Goal: Task Accomplishment & Management: Manage account settings

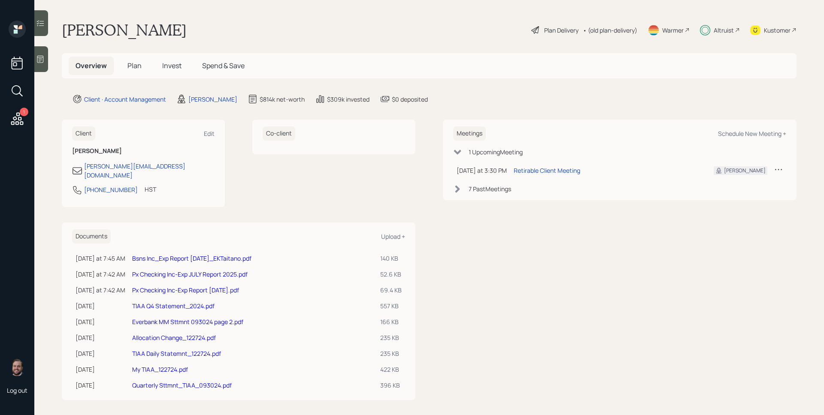
click at [134, 60] on h5 "Plan" at bounding box center [135, 66] width 28 height 18
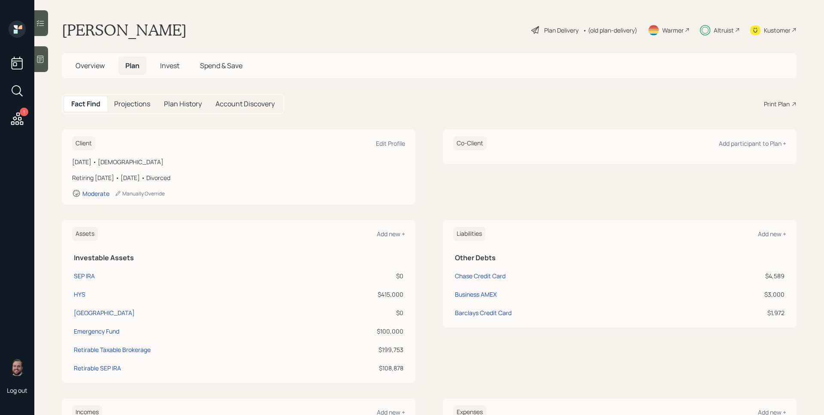
click at [714, 30] on div "Altruist" at bounding box center [724, 30] width 20 height 9
click at [566, 30] on div "Plan Delivery" at bounding box center [561, 30] width 34 height 9
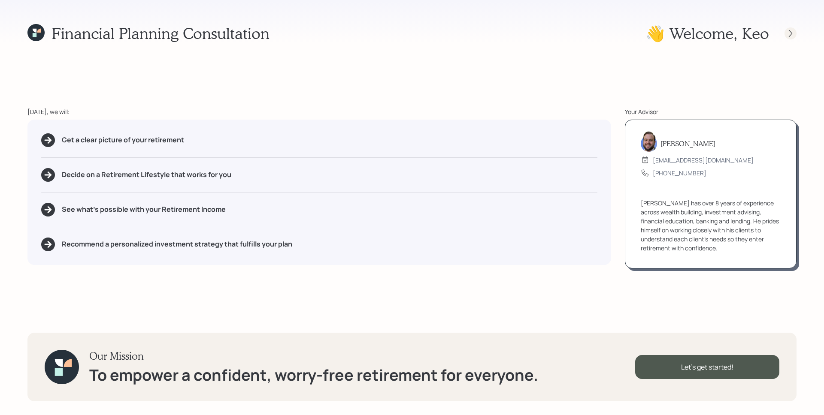
click at [795, 33] on div at bounding box center [790, 33] width 12 height 12
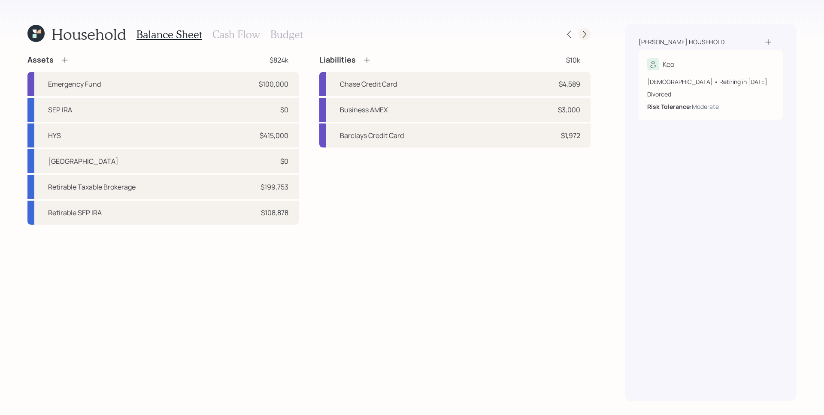
click at [586, 34] on icon at bounding box center [584, 34] width 9 height 9
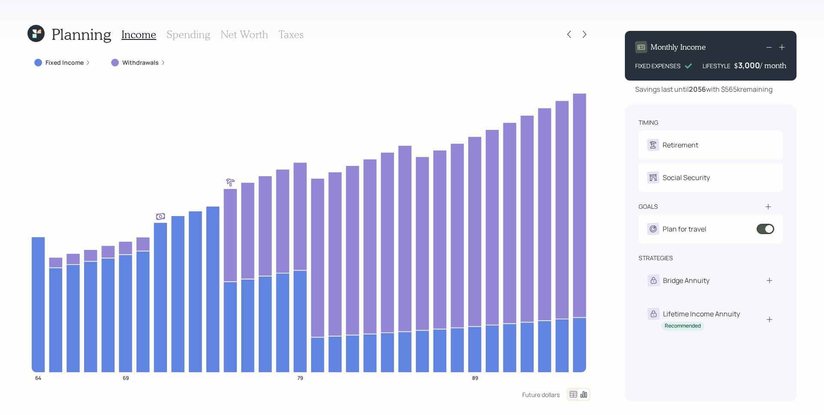
click at [31, 41] on icon at bounding box center [35, 33] width 17 height 17
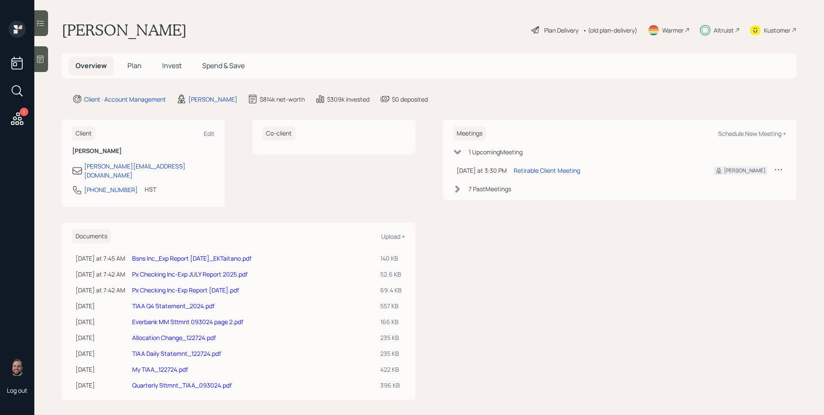
click at [567, 29] on div "Plan Delivery" at bounding box center [561, 30] width 34 height 9
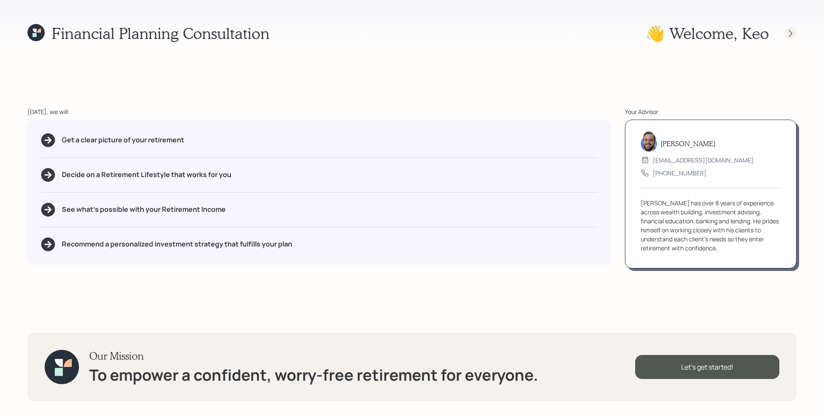
click at [790, 33] on icon at bounding box center [790, 33] width 9 height 9
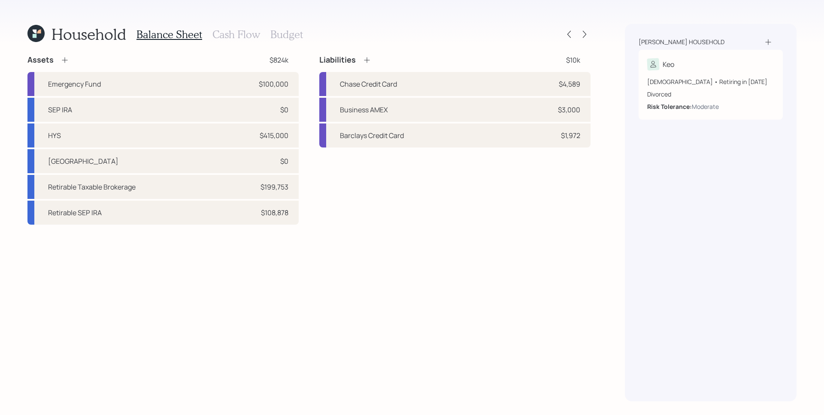
click at [249, 29] on h3 "Cash Flow" at bounding box center [236, 34] width 48 height 12
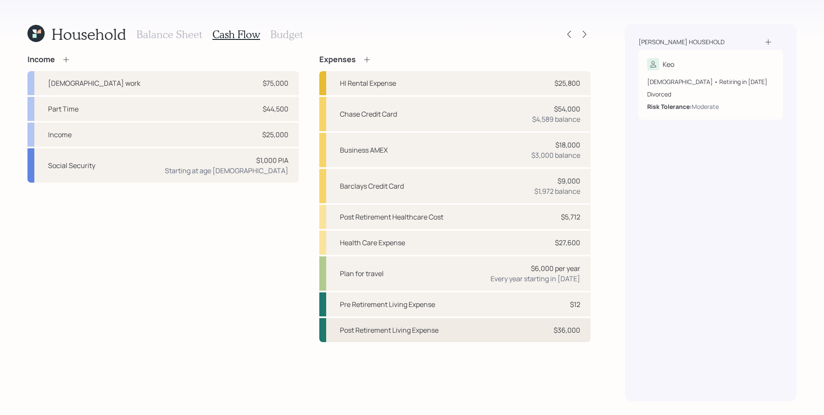
click at [501, 333] on div "Post Retirement Living Expense $36,000" at bounding box center [454, 330] width 271 height 24
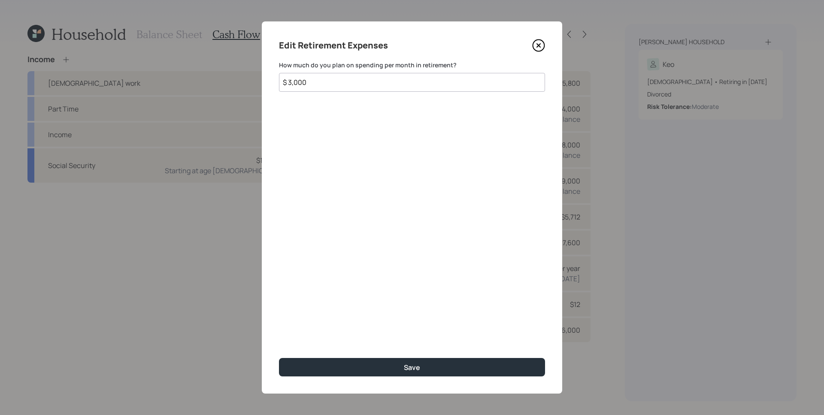
drag, startPoint x: 308, startPoint y: 82, endPoint x: 410, endPoint y: 106, distance: 105.1
click at [277, 83] on div "Edit Retirement Expenses How much do you plan on spending per month in retireme…" at bounding box center [412, 207] width 300 height 372
click at [410, 106] on div "Edit Retirement Expenses How much do you plan on spending per month in retireme…" at bounding box center [412, 207] width 300 height 372
click at [537, 42] on icon at bounding box center [538, 45] width 13 height 13
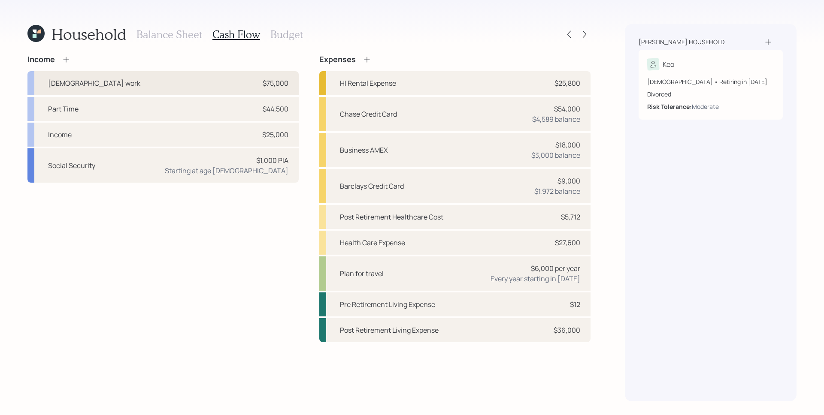
click at [239, 84] on div "Full-time work $75,000" at bounding box center [162, 83] width 271 height 24
click at [217, 87] on div "Full-time work $75,000" at bounding box center [162, 83] width 271 height 24
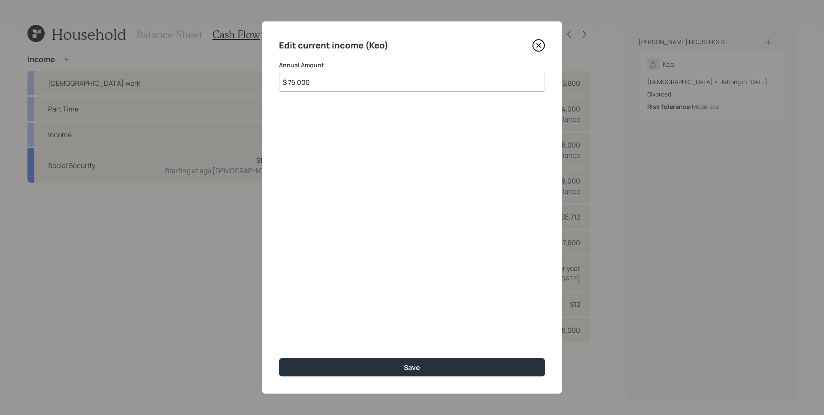
click at [539, 45] on icon at bounding box center [538, 45] width 3 height 3
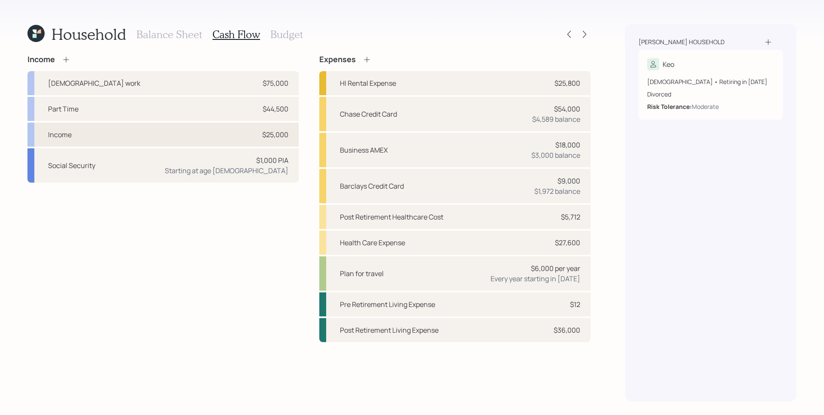
click at [258, 139] on div "Income $25,000" at bounding box center [162, 135] width 271 height 24
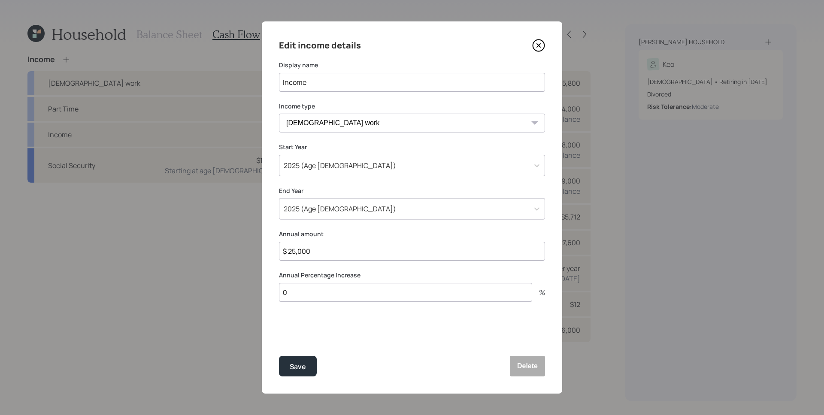
click at [536, 45] on icon at bounding box center [538, 45] width 13 height 13
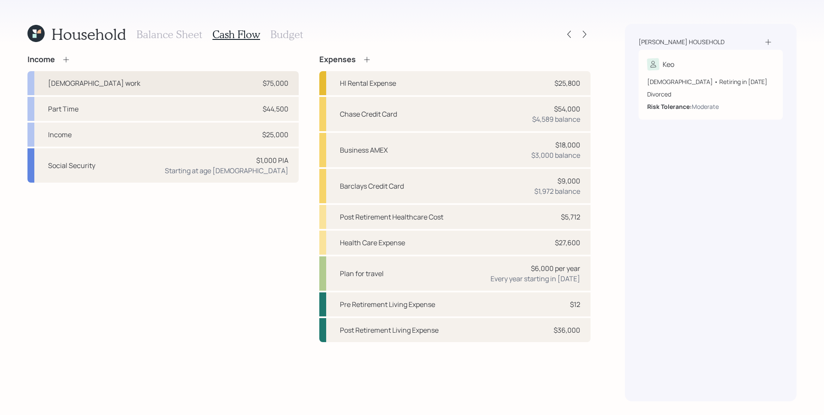
click at [216, 84] on div "Full-time work $75,000" at bounding box center [162, 83] width 271 height 24
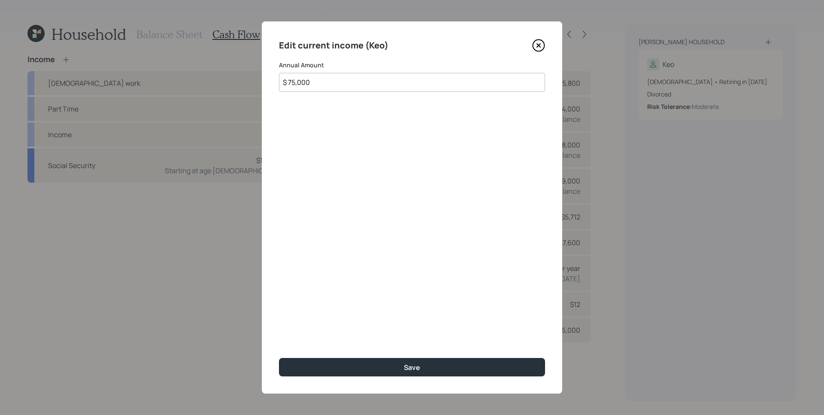
drag, startPoint x: 339, startPoint y: 83, endPoint x: 284, endPoint y: 82, distance: 54.1
click at [285, 82] on input "$ 75,000" at bounding box center [412, 82] width 266 height 19
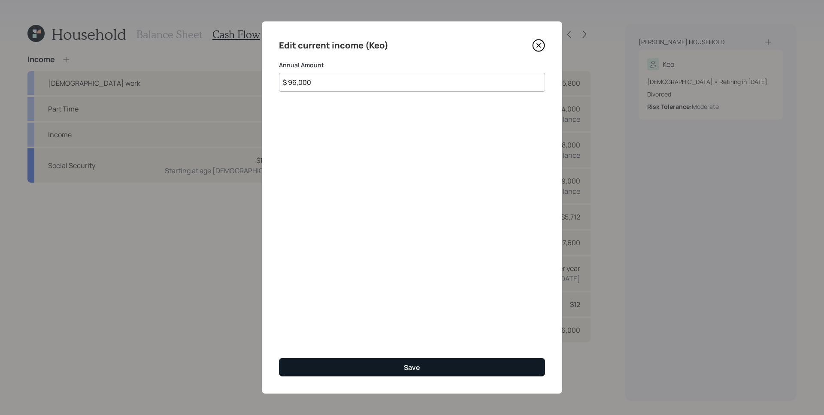
type input "$ 96,000"
click at [414, 360] on button "Save" at bounding box center [412, 367] width 266 height 18
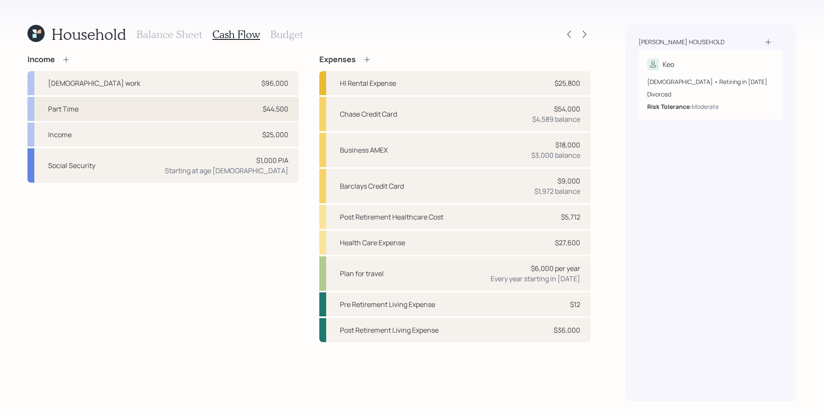
click at [276, 112] on div "$44,500" at bounding box center [276, 109] width 26 height 10
select select "other"
select select "earned"
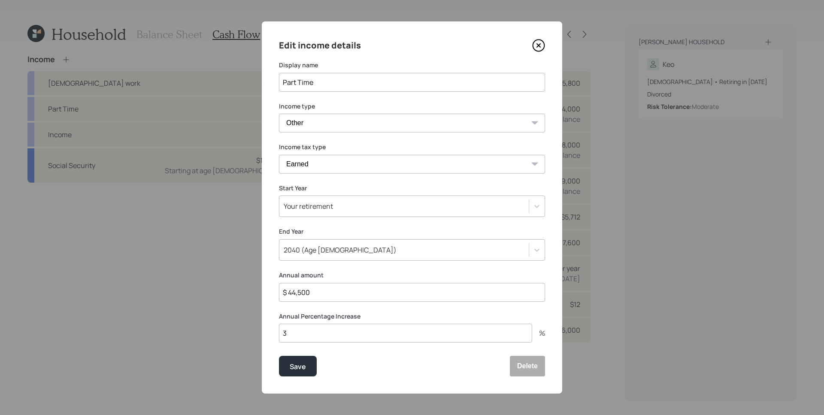
click at [328, 290] on input "$ 44,500" at bounding box center [412, 292] width 266 height 19
click at [540, 45] on icon at bounding box center [538, 45] width 13 height 13
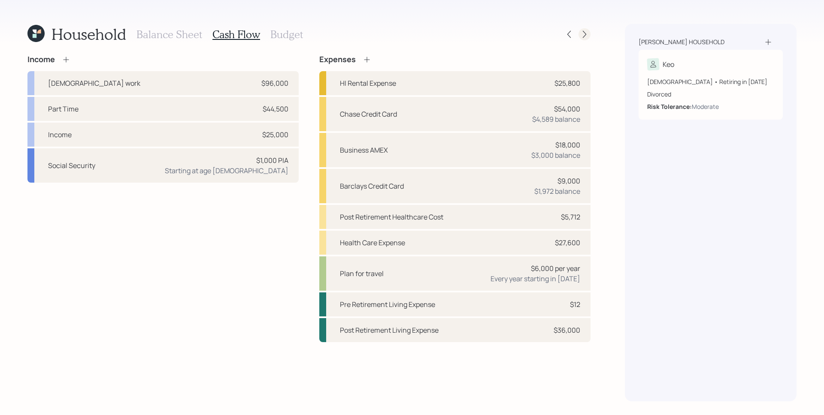
click at [580, 35] on icon at bounding box center [584, 34] width 9 height 9
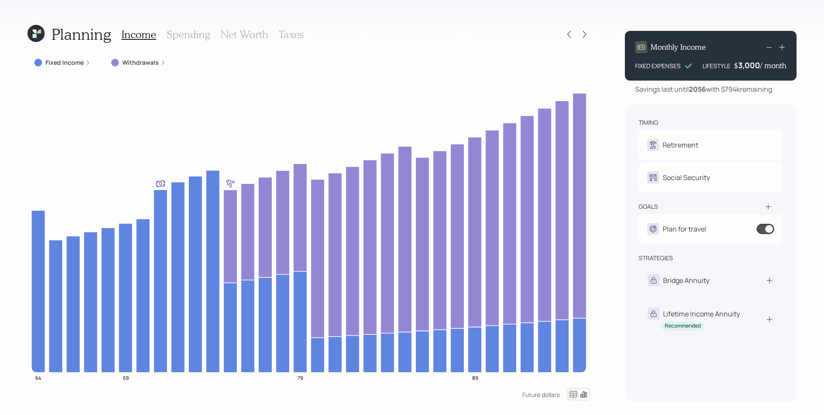
click at [87, 63] on icon at bounding box center [88, 63] width 2 height 4
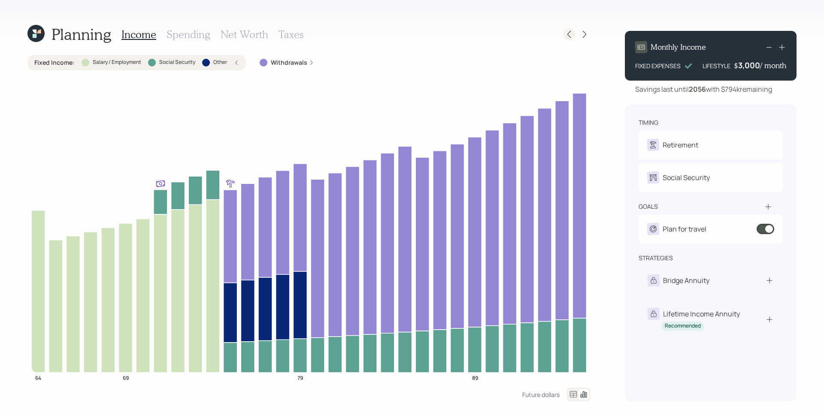
click at [567, 35] on icon at bounding box center [569, 34] width 9 height 9
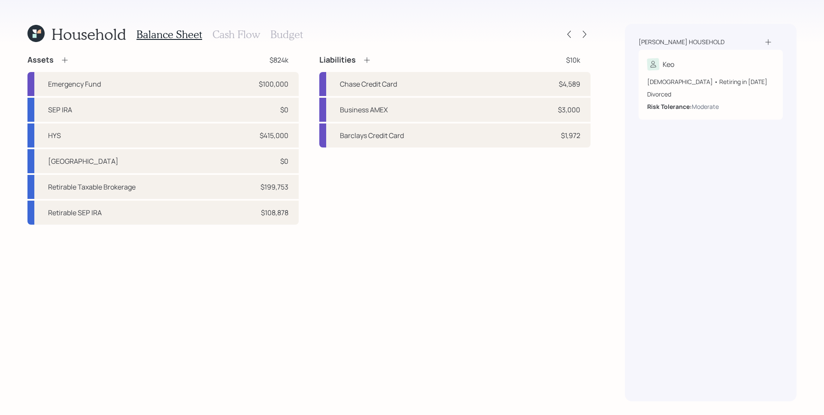
click at [221, 36] on h3 "Cash Flow" at bounding box center [236, 34] width 48 height 12
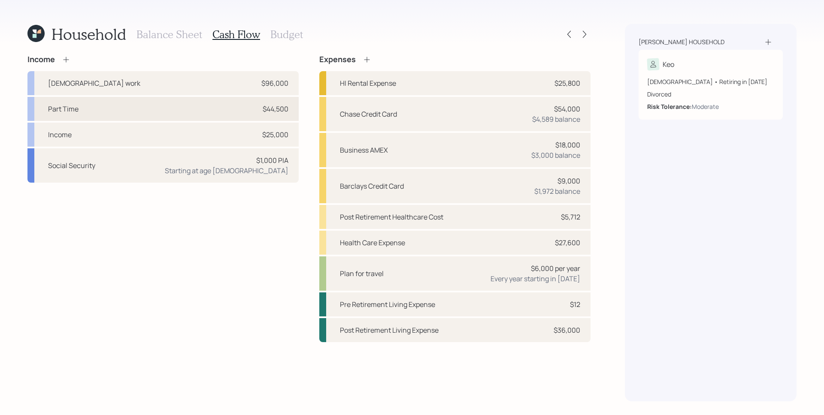
click at [244, 107] on div "Part Time $44,500" at bounding box center [162, 109] width 271 height 24
select select "other"
select select "earned"
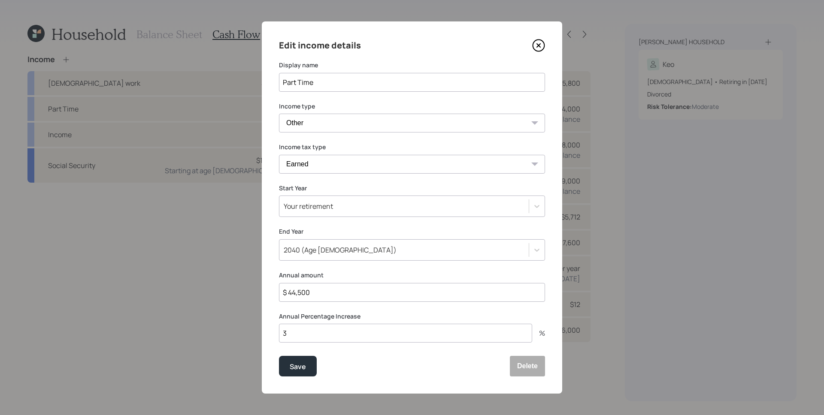
click at [312, 292] on input "$ 44,500" at bounding box center [412, 292] width 266 height 19
type input "$ 48,000"
click at [279, 356] on button "Save" at bounding box center [298, 366] width 38 height 21
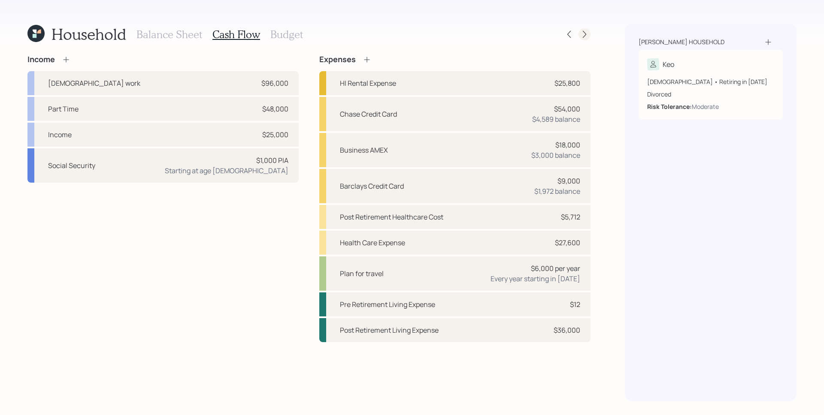
click at [581, 35] on icon at bounding box center [584, 34] width 9 height 9
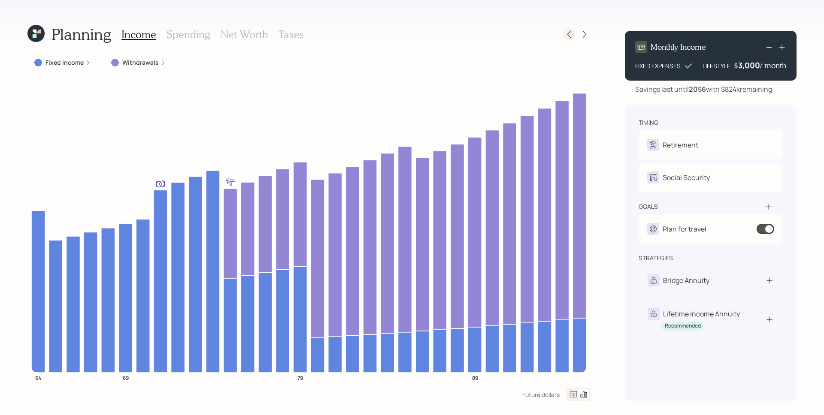
click at [569, 35] on icon at bounding box center [569, 34] width 9 height 9
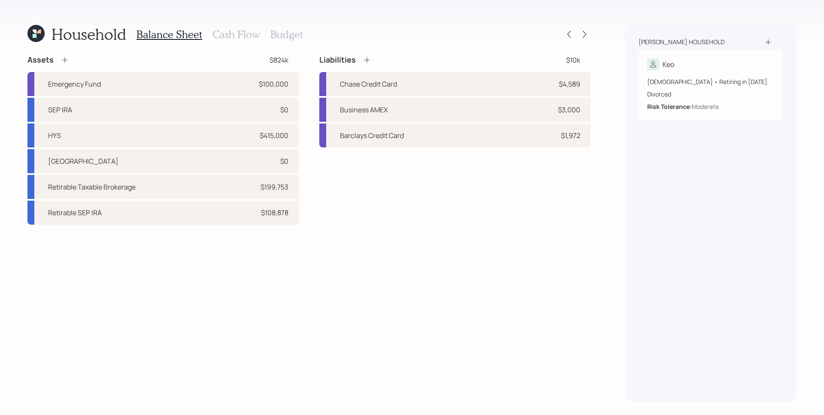
click at [225, 33] on h3 "Cash Flow" at bounding box center [236, 34] width 48 height 12
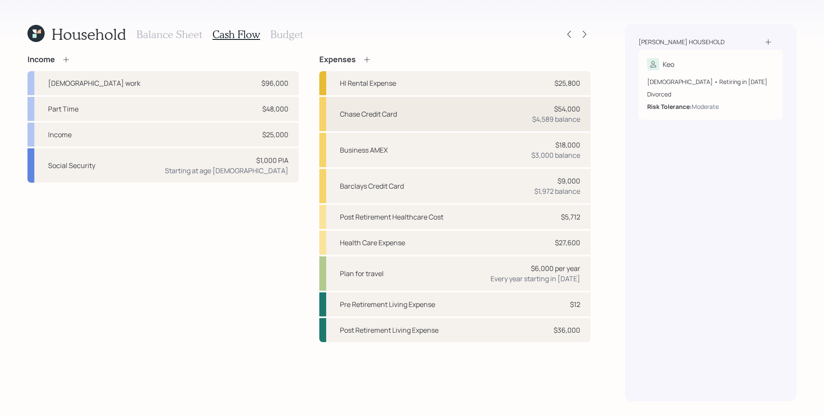
click at [565, 112] on div "$54,000" at bounding box center [567, 109] width 26 height 10
select select "credit_card"
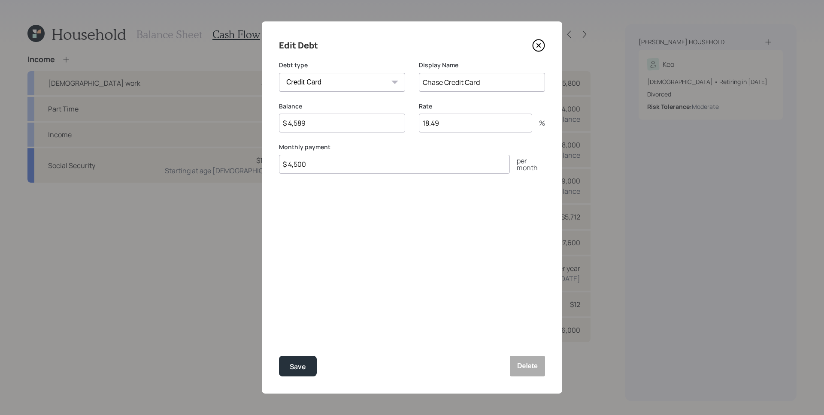
click at [538, 45] on icon at bounding box center [538, 45] width 3 height 3
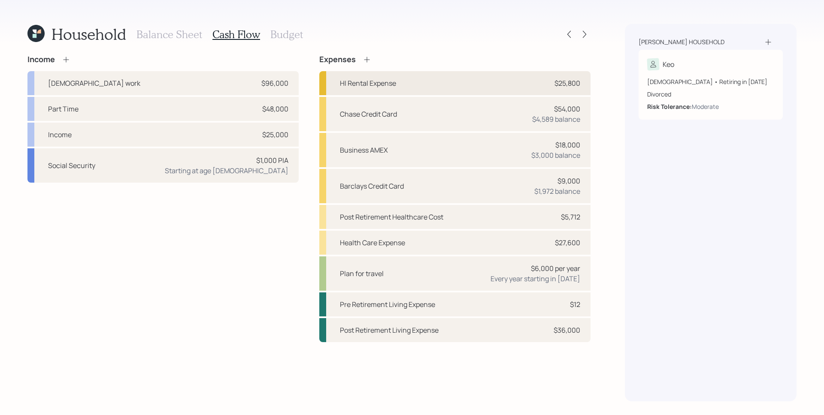
click at [567, 84] on div "$25,800" at bounding box center [567, 83] width 26 height 10
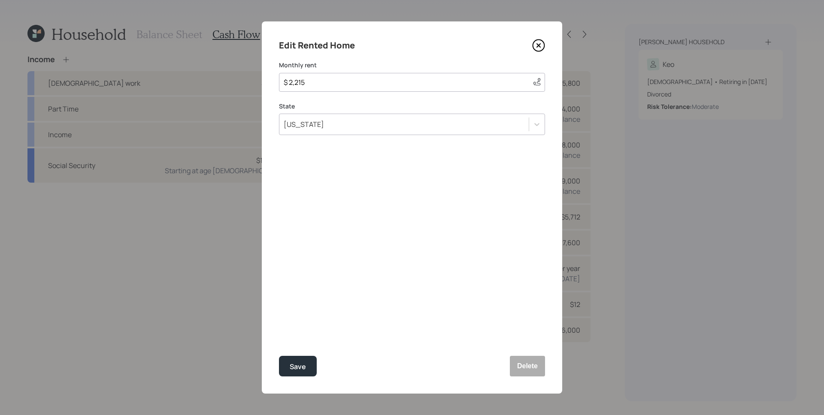
click at [542, 37] on div "Edit Rented Home Monthly rent $ 2,215 This value is a current estimate based on…" at bounding box center [412, 207] width 300 height 372
click at [542, 42] on icon at bounding box center [538, 45] width 13 height 13
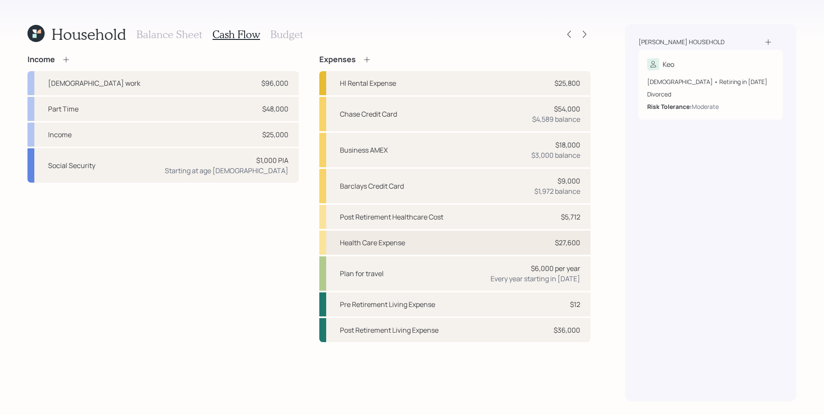
click at [535, 245] on div "Health Care Expense $27,600" at bounding box center [454, 243] width 271 height 24
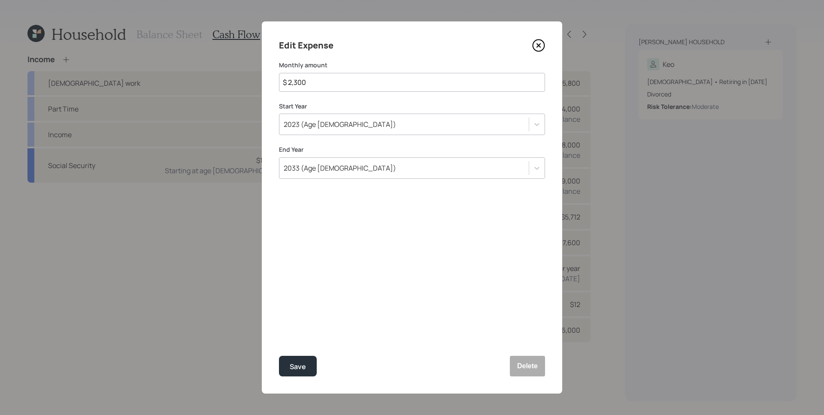
click at [539, 41] on icon at bounding box center [538, 45] width 13 height 13
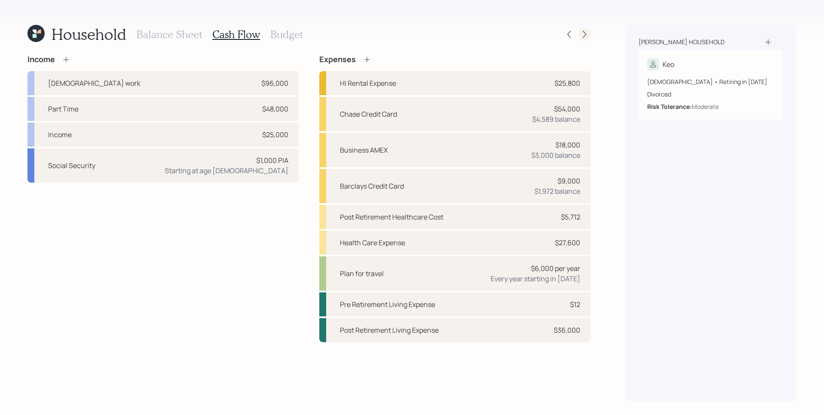
click at [584, 37] on icon at bounding box center [584, 34] width 9 height 9
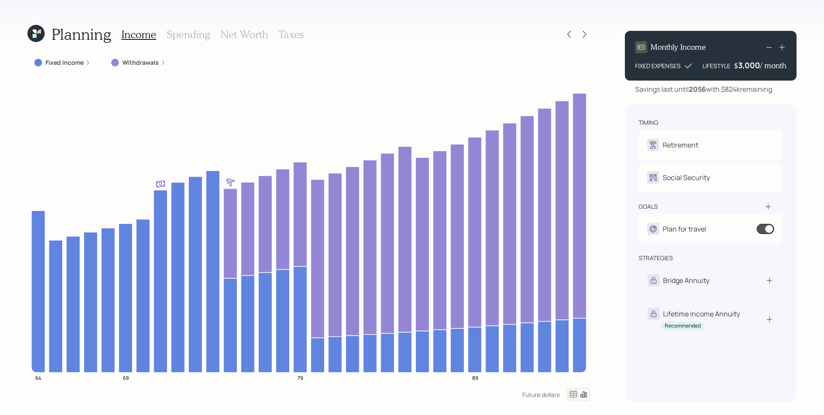
click at [178, 34] on h3 "Spending" at bounding box center [188, 34] width 44 height 12
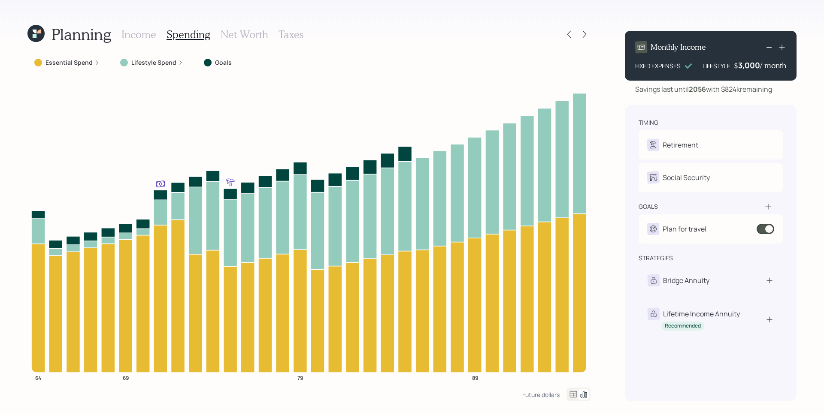
click at [84, 62] on label "Essential Spend" at bounding box center [68, 62] width 47 height 9
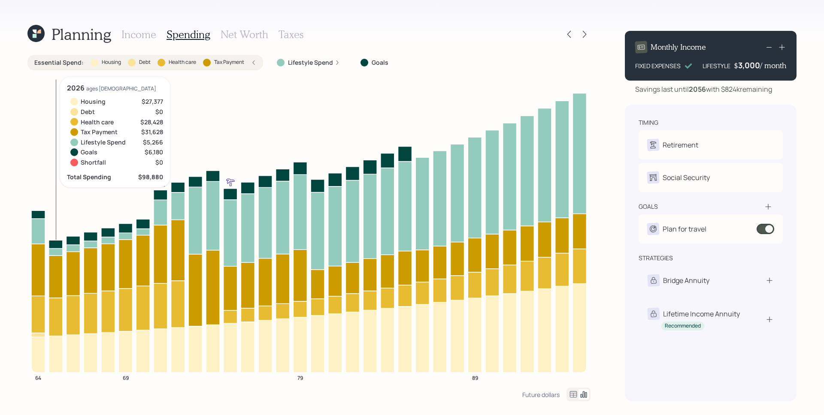
click at [57, 359] on icon at bounding box center [56, 354] width 14 height 36
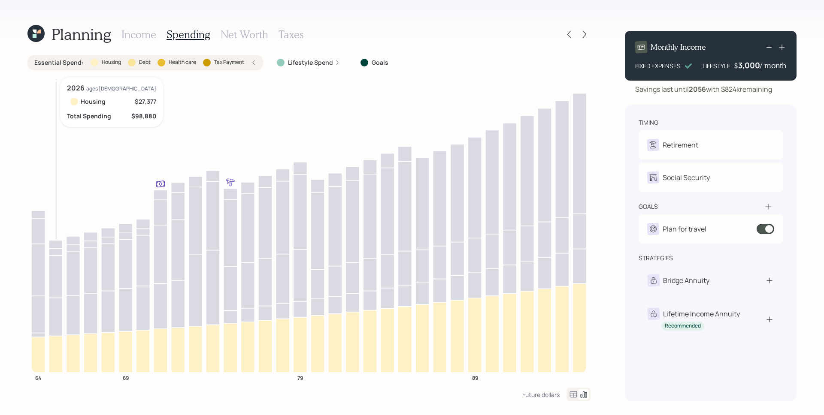
click at [57, 359] on icon at bounding box center [56, 354] width 14 height 36
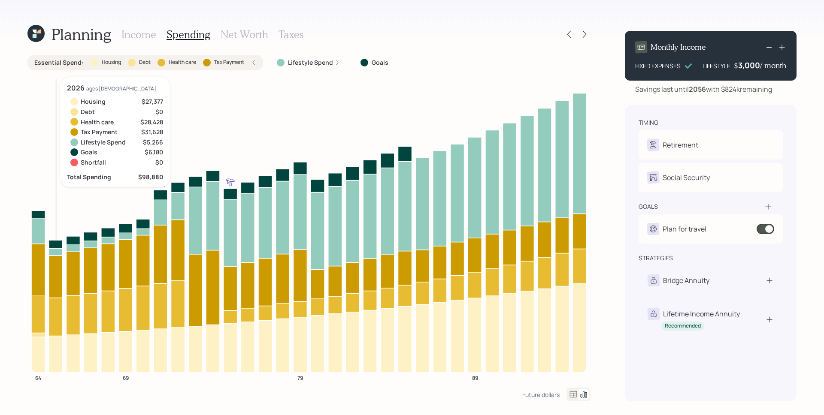
click at [57, 316] on icon at bounding box center [56, 317] width 14 height 38
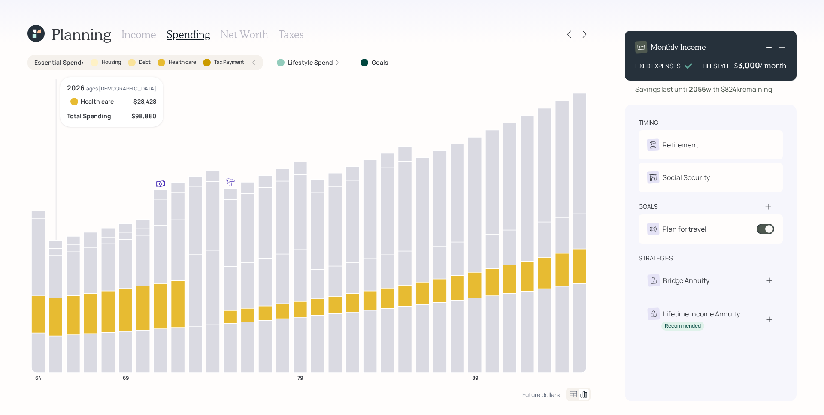
click at [57, 316] on icon at bounding box center [56, 317] width 14 height 38
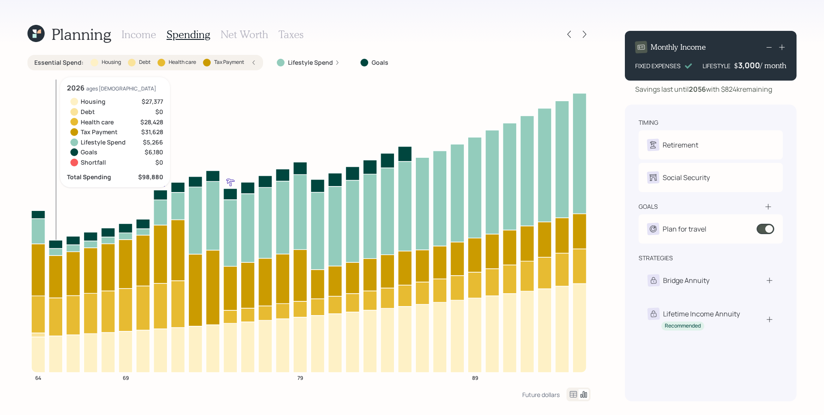
click at [53, 272] on icon at bounding box center [56, 277] width 14 height 42
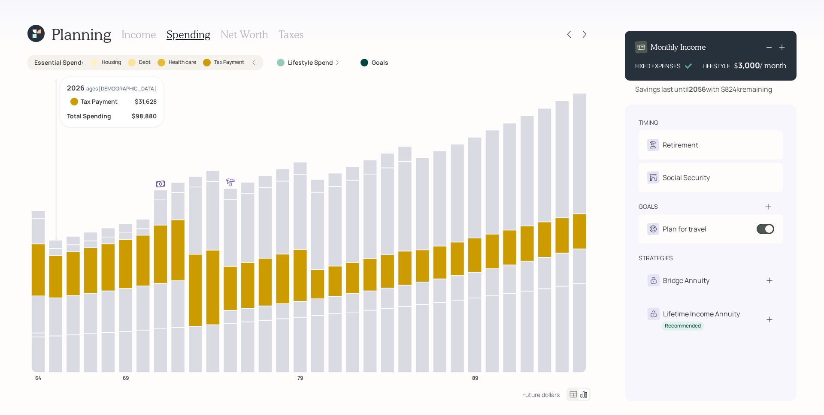
click at [53, 272] on icon at bounding box center [56, 277] width 14 height 42
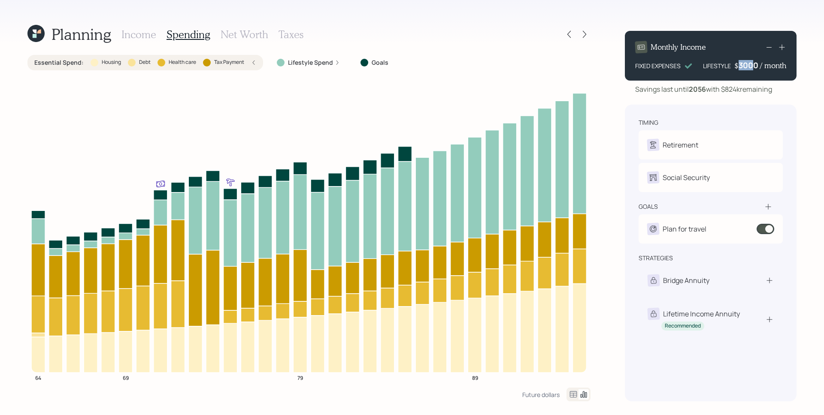
drag, startPoint x: 739, startPoint y: 65, endPoint x: 752, endPoint y: 64, distance: 13.3
click at [752, 64] on div "3000" at bounding box center [748, 65] width 21 height 10
click at [612, 81] on div "Planning Income Spending Net Worth Taxes Essential Spend : Housing Debt Health …" at bounding box center [412, 207] width 824 height 415
click at [252, 62] on icon at bounding box center [253, 62] width 5 height 5
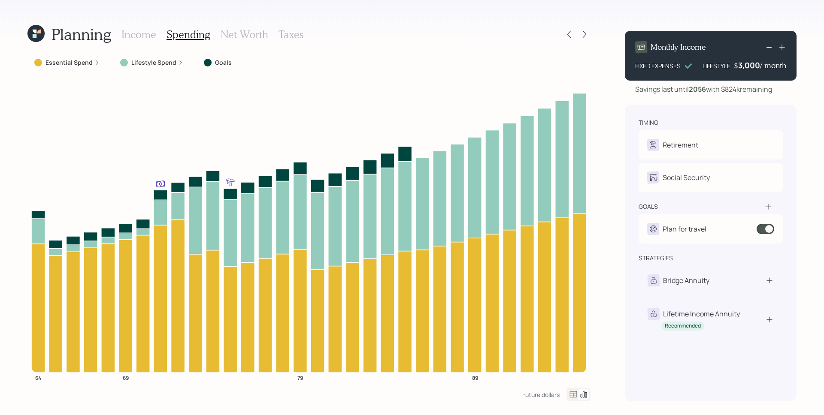
click at [147, 37] on h3 "Income" at bounding box center [138, 34] width 35 height 12
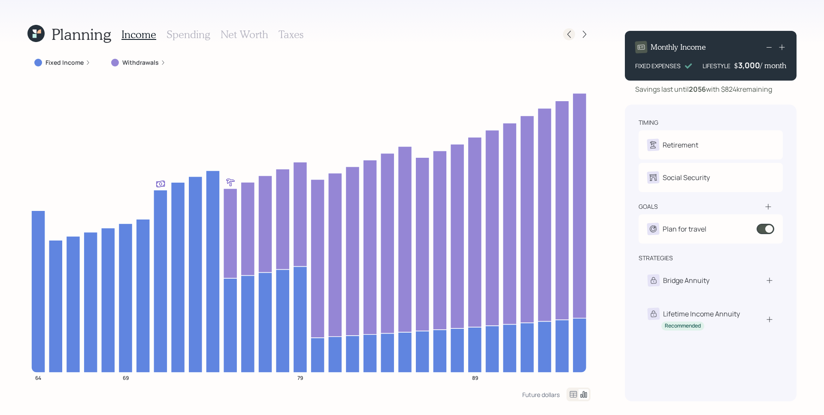
click at [569, 34] on icon at bounding box center [569, 34] width 9 height 9
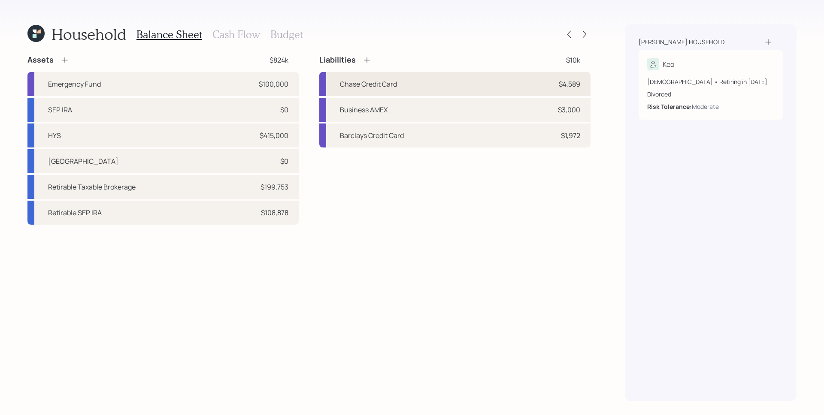
click at [514, 84] on div "Chase Credit Card $4,589" at bounding box center [454, 84] width 271 height 24
select select "credit_card"
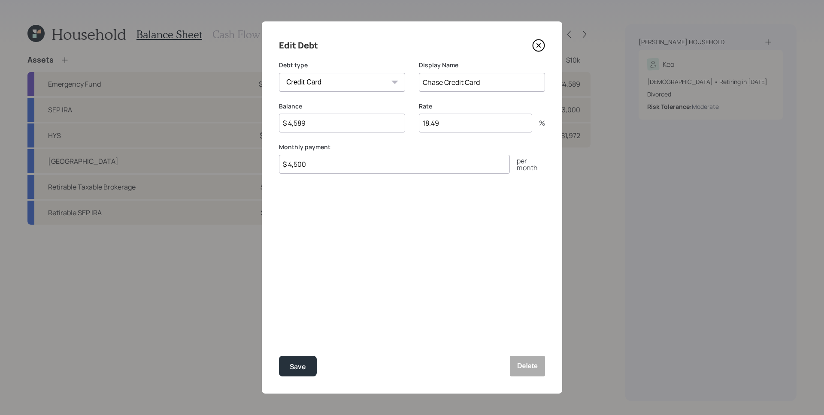
click at [350, 115] on input "$ 4,589" at bounding box center [342, 123] width 126 height 19
click at [354, 124] on input "$ 4,589" at bounding box center [342, 123] width 126 height 19
type input "$ 2,500"
click at [306, 369] on button "Save" at bounding box center [298, 366] width 38 height 21
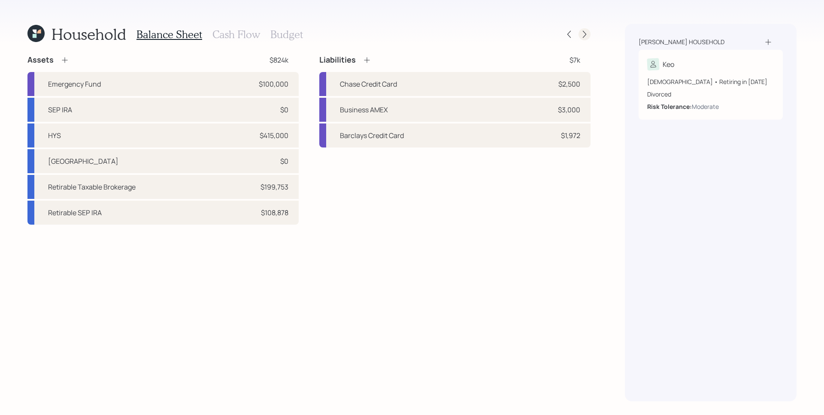
click at [583, 37] on icon at bounding box center [584, 34] width 3 height 7
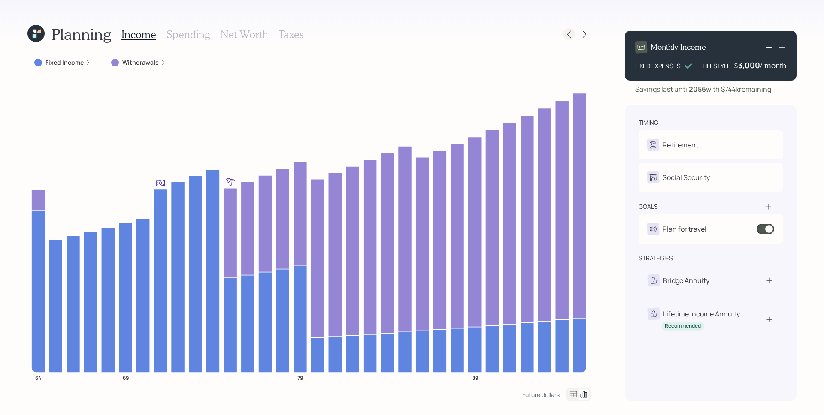
click at [568, 32] on icon at bounding box center [569, 34] width 9 height 9
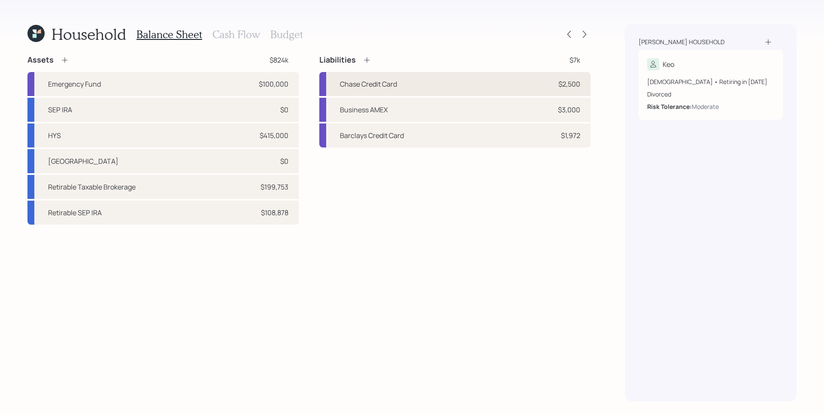
click at [540, 89] on div "Chase Credit Card $2,500" at bounding box center [454, 84] width 271 height 24
select select "credit_card"
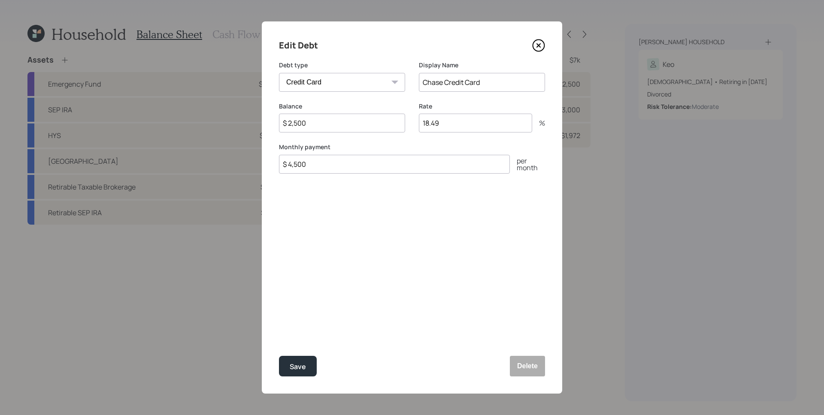
click at [351, 121] on input "$ 2,500" at bounding box center [342, 123] width 126 height 19
type input "$ 1,260"
click at [279, 356] on button "Save" at bounding box center [298, 366] width 38 height 21
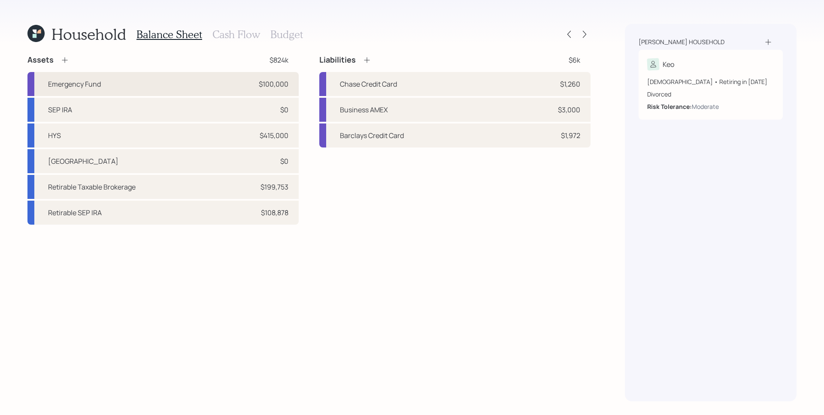
click at [241, 86] on div "Emergency Fund $100,000" at bounding box center [162, 84] width 271 height 24
select select "emergency_fund"
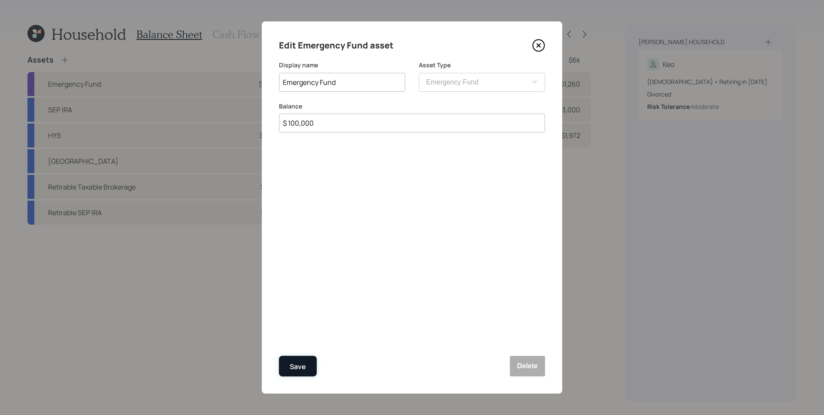
click at [301, 369] on div "Save" at bounding box center [298, 367] width 16 height 12
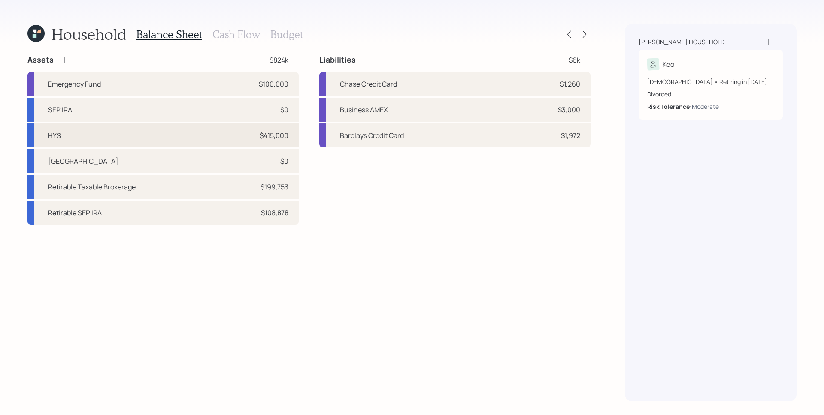
click at [284, 140] on div "$415,000" at bounding box center [274, 135] width 29 height 10
select select "taxable"
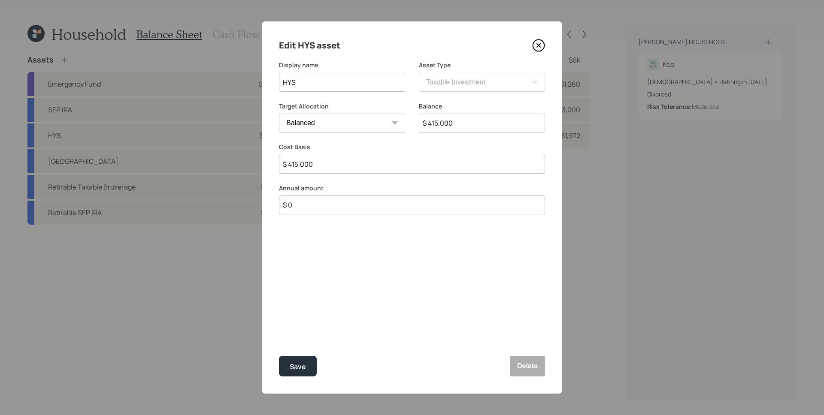
click at [373, 119] on select "Cash Conservative Balanced Aggressive" at bounding box center [342, 123] width 126 height 19
select select "uninvested"
click at [298, 369] on div "Save" at bounding box center [298, 367] width 16 height 12
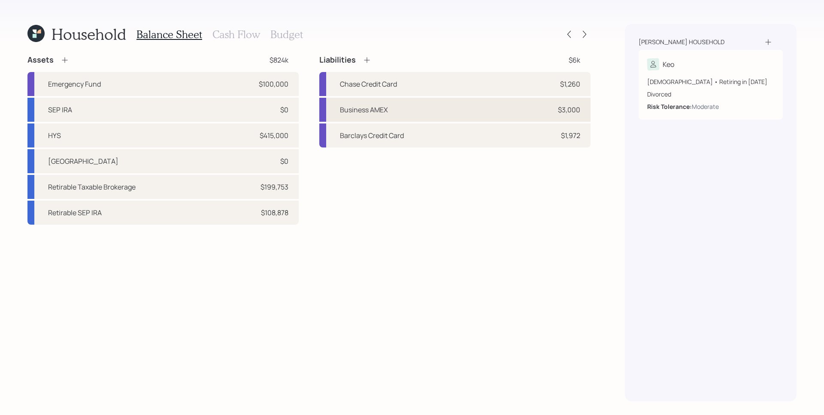
click at [542, 109] on div "Business AMEX $3,000" at bounding box center [454, 110] width 271 height 24
select select "credit_card"
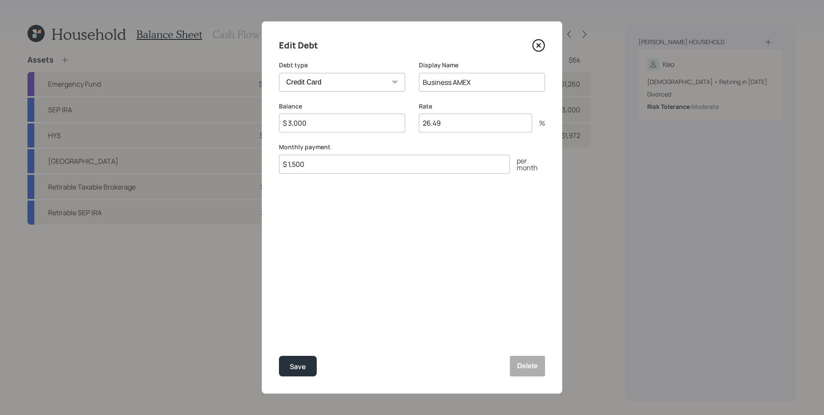
click at [355, 126] on input "$ 3,000" at bounding box center [342, 123] width 126 height 19
type input "$ 27"
click at [279, 356] on button "Save" at bounding box center [298, 366] width 38 height 21
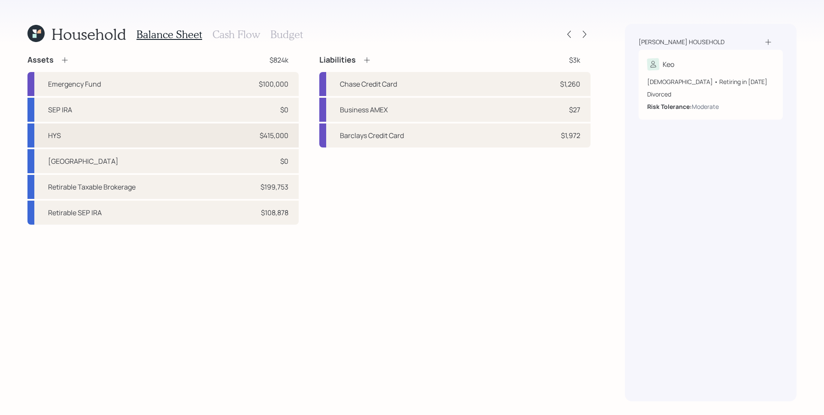
click at [295, 136] on div "HYS $415,000" at bounding box center [162, 136] width 271 height 24
select select "taxable"
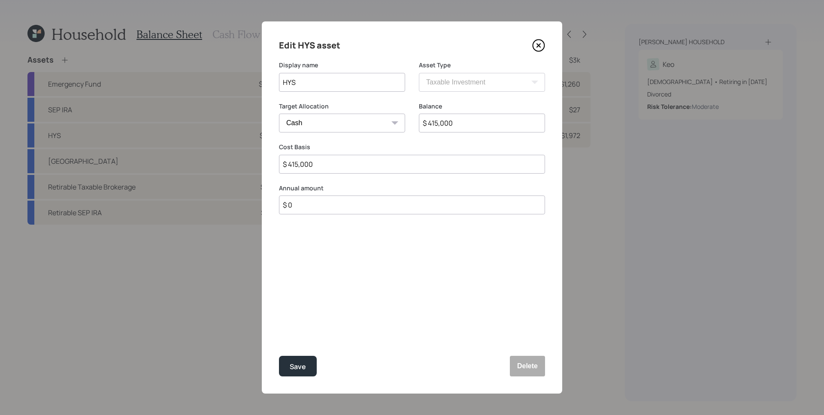
click at [457, 121] on input "$ 415,000" at bounding box center [482, 123] width 126 height 19
type input "$ 2"
type input "$ 28"
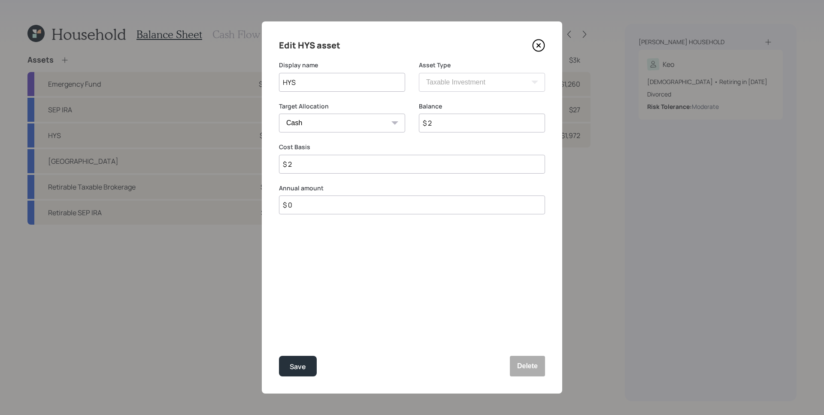
type input "$ 28"
type input "$ 287"
type input "$ 2,877"
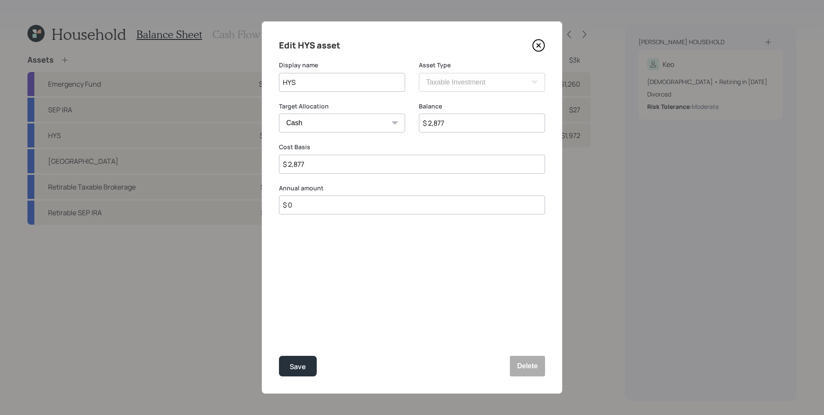
type input "$ 28,779"
type input "$ 287,793"
type input "$ 28,779"
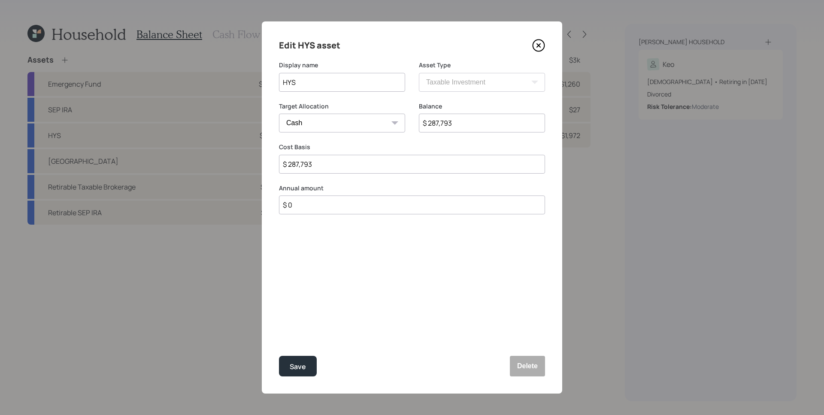
type input "$ 28,779"
type input "$ 287,794"
click at [432, 279] on div "Edit HYS asset Display name HYS Asset Type SEP IRA IRA Roth IRA 401(k) Roth 401…" at bounding box center [412, 207] width 300 height 372
click at [458, 121] on input "$ 287,794" at bounding box center [482, 123] width 126 height 19
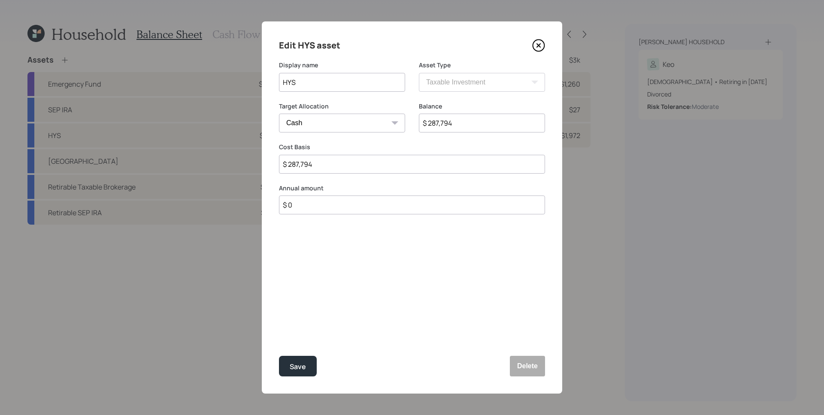
click at [458, 121] on input "$ 287,794" at bounding box center [482, 123] width 126 height 19
type input "$ 3"
type input "$ 38"
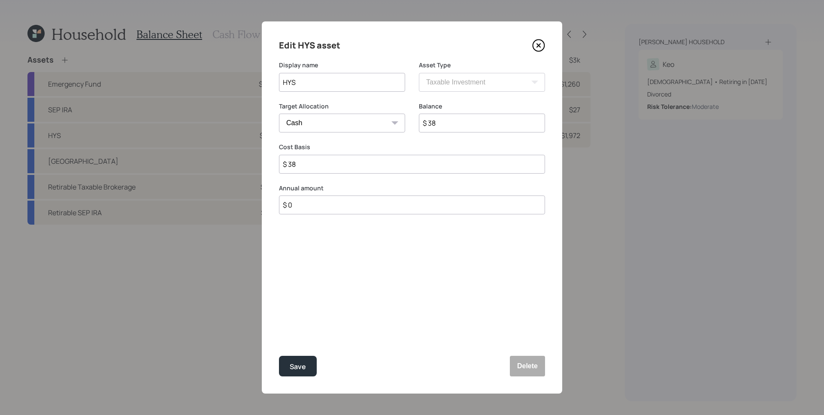
type input "$ 387"
type input "$ 3,878"
type input "$ 38,781"
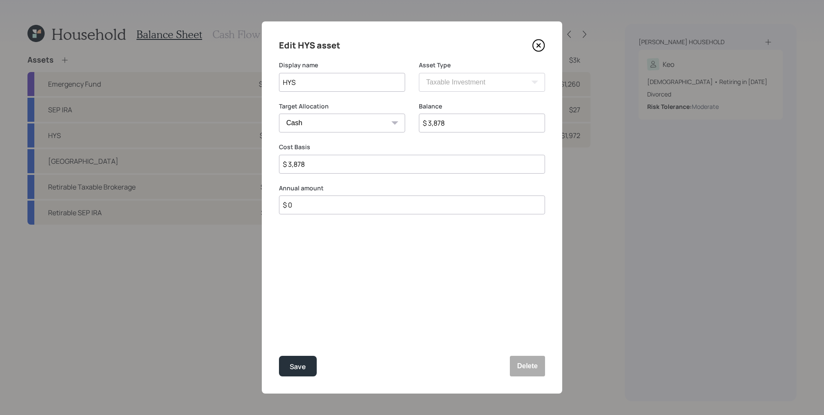
type input "$ 38,781"
type input "$ 387,815"
click at [451, 332] on div "Edit HYS asset Display name HYS Asset Type SEP IRA IRA Roth IRA 401(k) Roth 401…" at bounding box center [412, 207] width 300 height 372
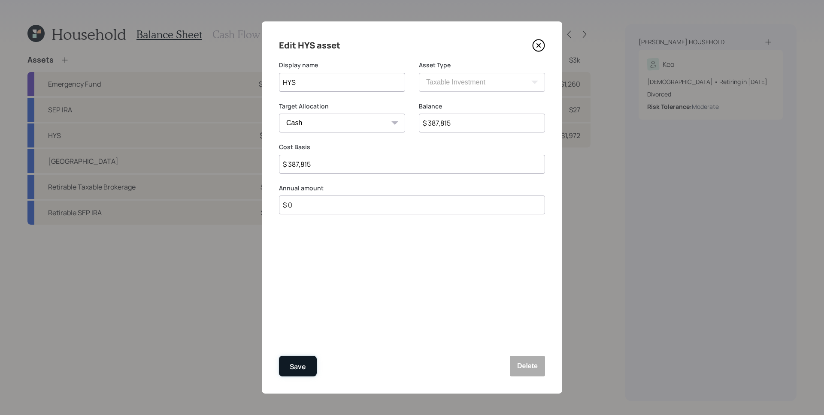
click at [310, 370] on button "Save" at bounding box center [298, 366] width 38 height 21
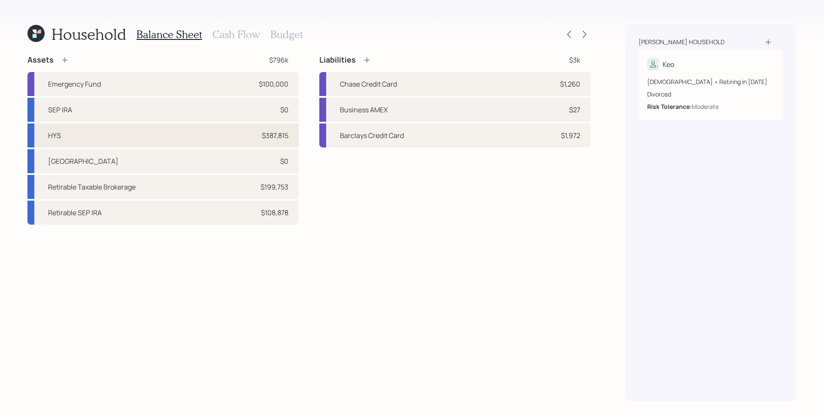
click at [112, 143] on div "HYS $387,815" at bounding box center [162, 136] width 271 height 24
select select "taxable"
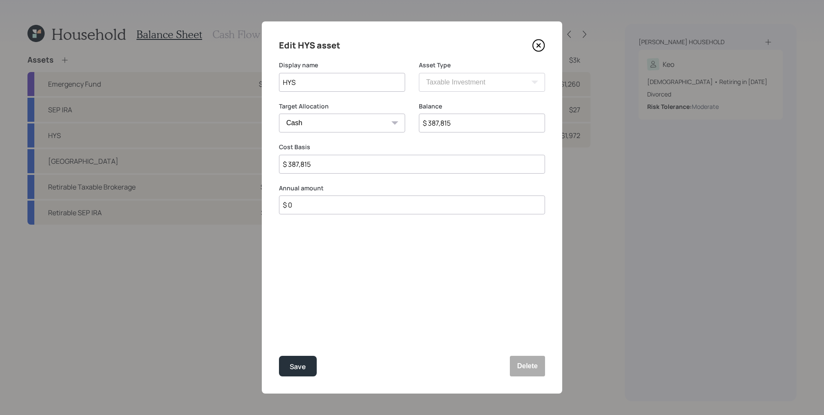
click at [284, 80] on input "HYS" at bounding box center [342, 82] width 126 height 19
type input "Everbank HYS"
click at [370, 255] on div "Edit HYS asset Display name Everbank HYS Asset Type SEP IRA IRA Roth IRA 401(k)…" at bounding box center [412, 207] width 300 height 372
click at [306, 363] on button "Save" at bounding box center [298, 366] width 38 height 21
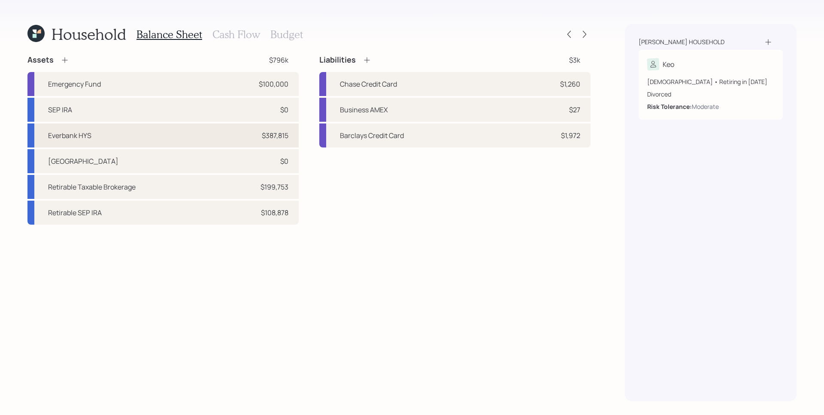
click at [229, 135] on div "Everbank HYS $387,815" at bounding box center [162, 136] width 271 height 24
select select "taxable"
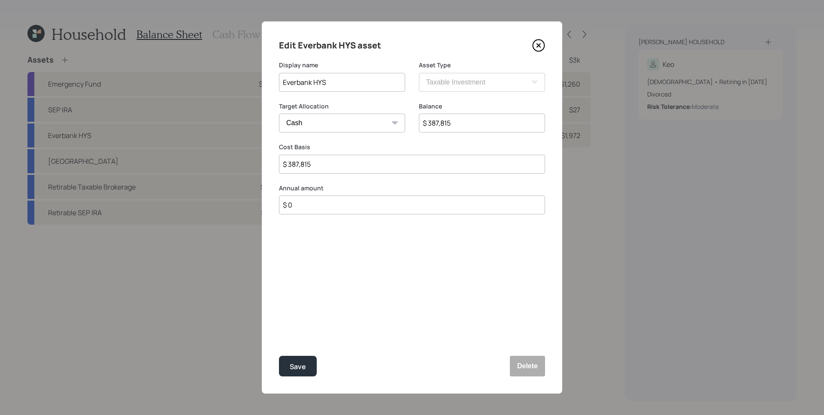
click at [333, 81] on input "Everbank HYS" at bounding box center [342, 82] width 126 height 19
type input "Everbank HYS/MM"
click at [306, 366] on button "Save" at bounding box center [298, 366] width 38 height 21
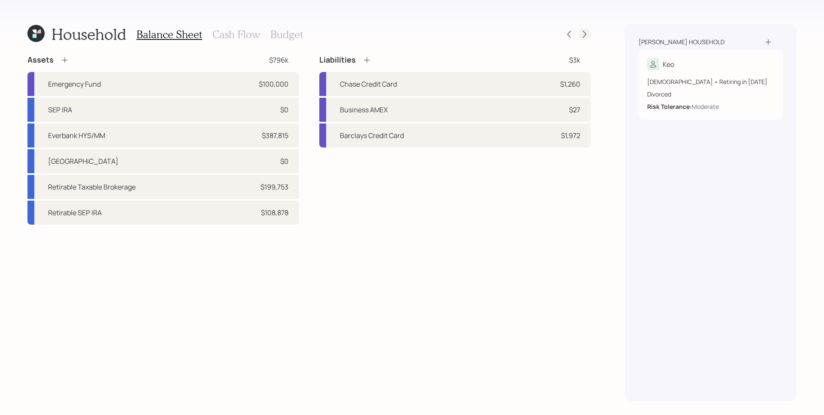
click at [580, 31] on icon at bounding box center [584, 34] width 9 height 9
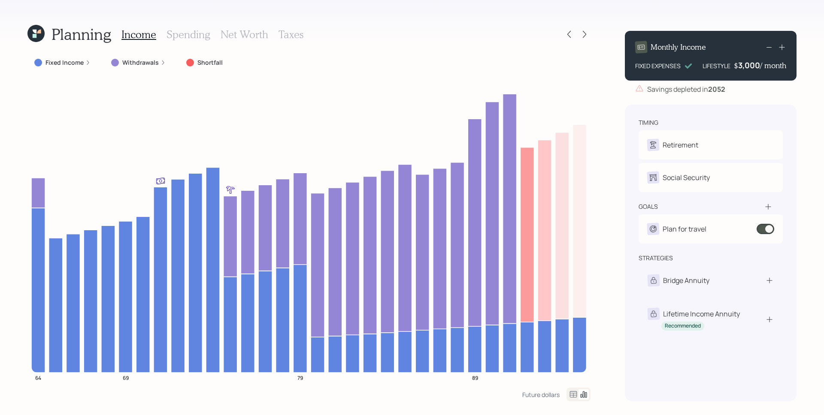
click at [155, 67] on div "Withdrawals" at bounding box center [138, 62] width 68 height 15
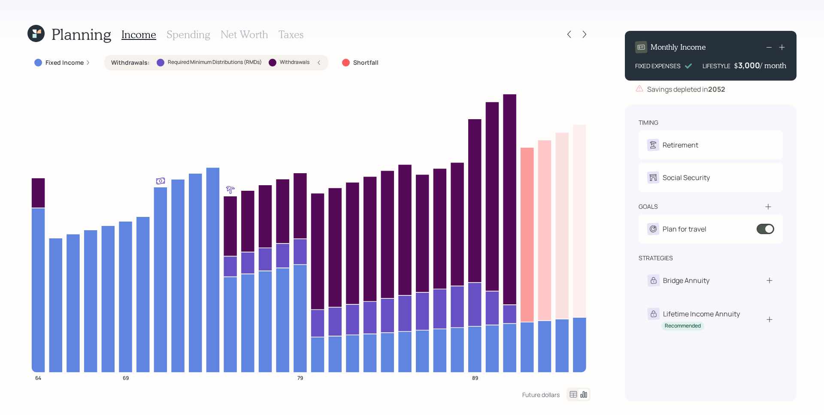
click at [87, 64] on icon at bounding box center [88, 63] width 2 height 4
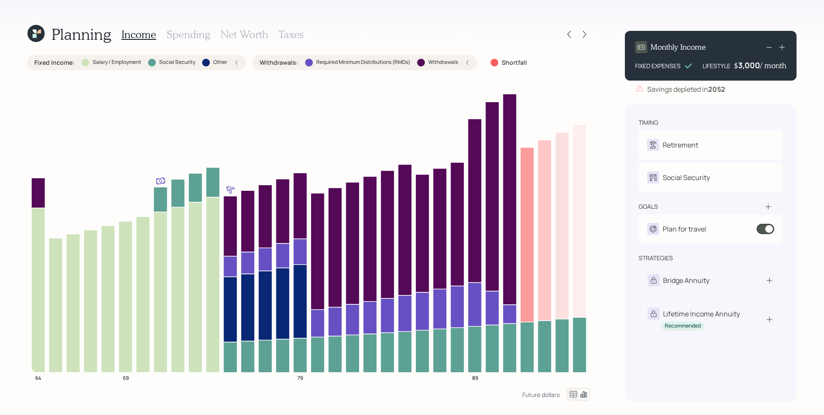
click at [86, 64] on div at bounding box center [86, 63] width 8 height 8
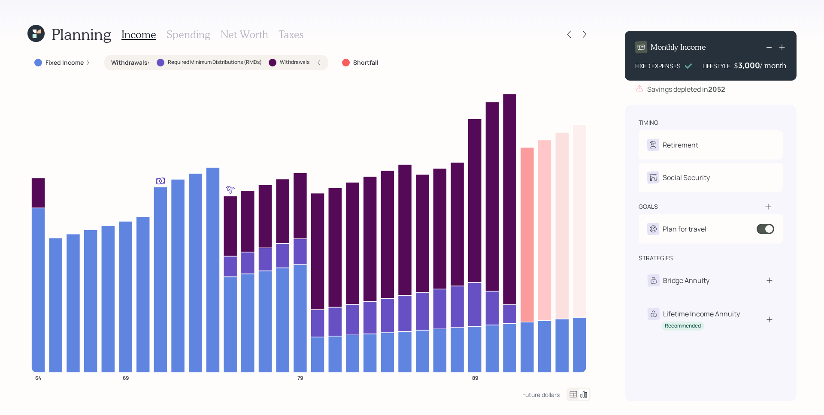
click at [318, 64] on icon at bounding box center [318, 62] width 5 height 5
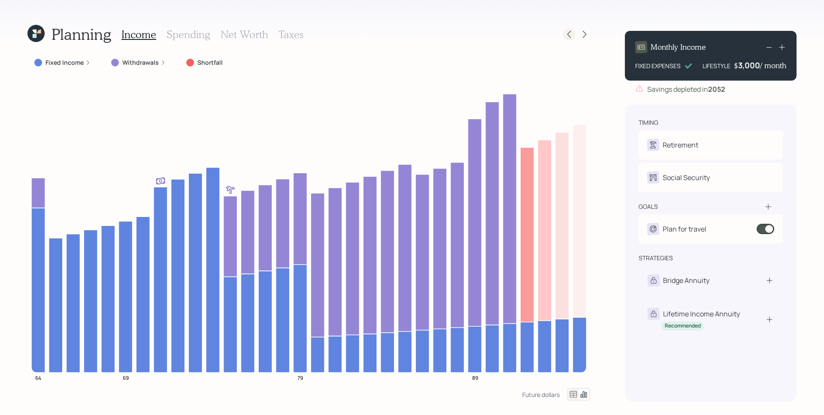
click at [568, 35] on icon at bounding box center [568, 34] width 3 height 7
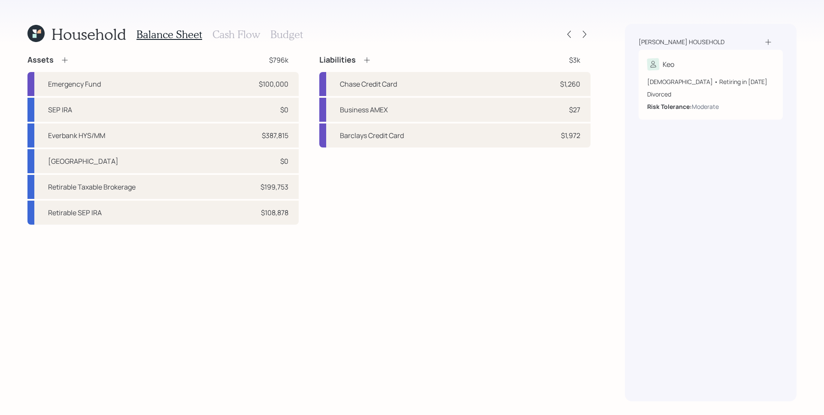
click at [245, 35] on h3 "Cash Flow" at bounding box center [236, 34] width 48 height 12
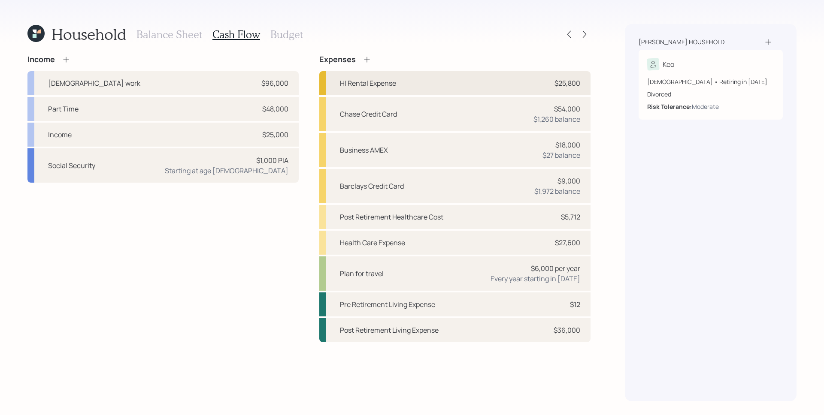
click at [479, 79] on div "HI Rental Expense $25,800" at bounding box center [454, 83] width 271 height 24
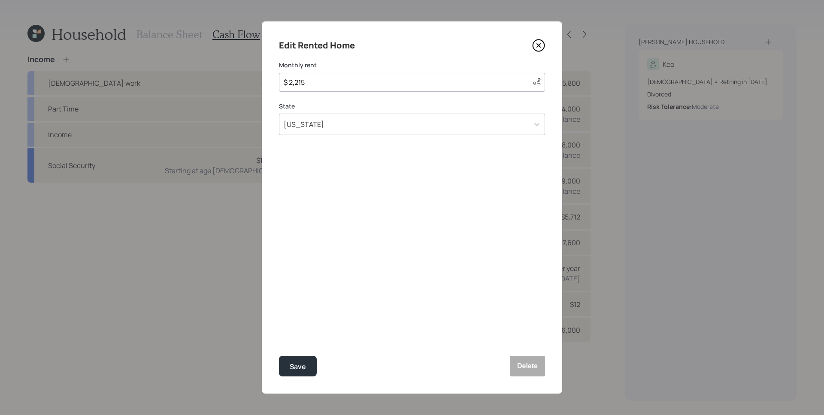
click at [538, 43] on icon at bounding box center [538, 45] width 13 height 13
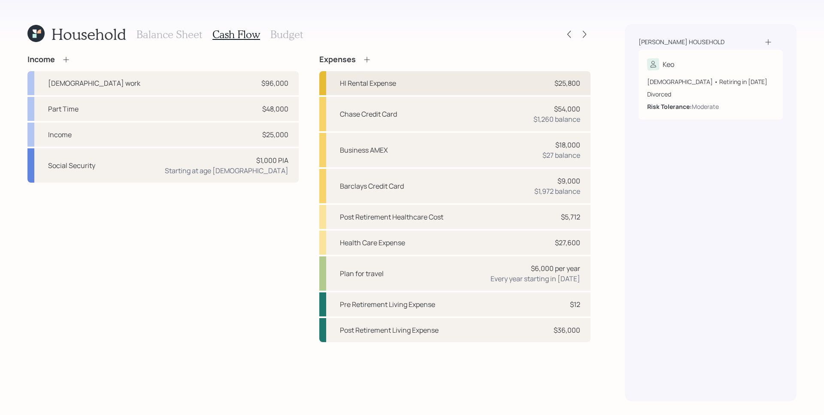
click at [542, 81] on div "HI Rental Expense $25,800" at bounding box center [454, 83] width 271 height 24
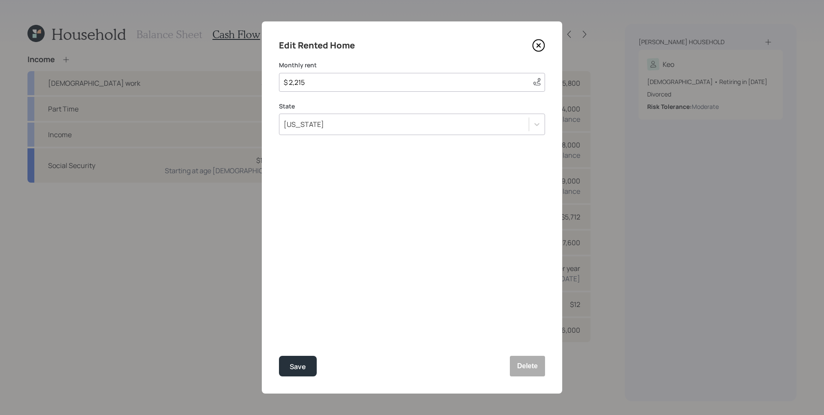
click at [341, 82] on input "$ 2,215" at bounding box center [404, 82] width 243 height 10
type input "$ 2,190"
click at [299, 369] on div "Save" at bounding box center [298, 367] width 16 height 12
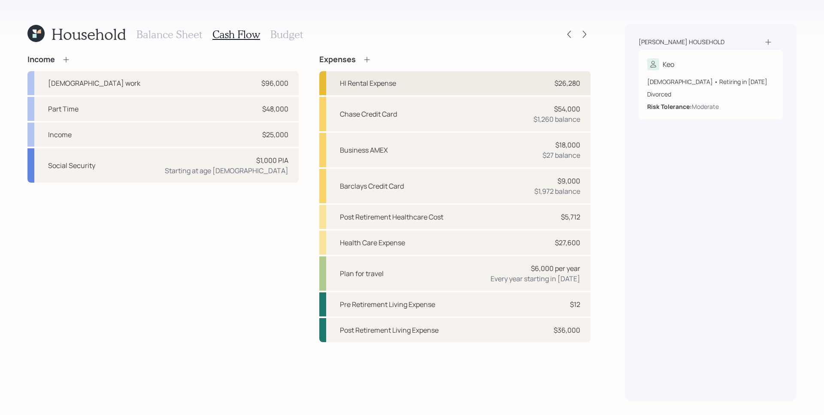
click at [506, 87] on div "HI Rental Expense $26,280" at bounding box center [454, 83] width 271 height 24
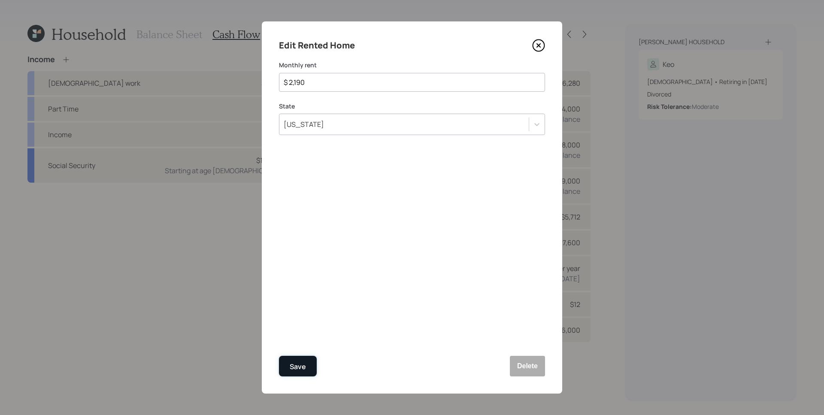
click at [299, 367] on div "Save" at bounding box center [298, 367] width 16 height 12
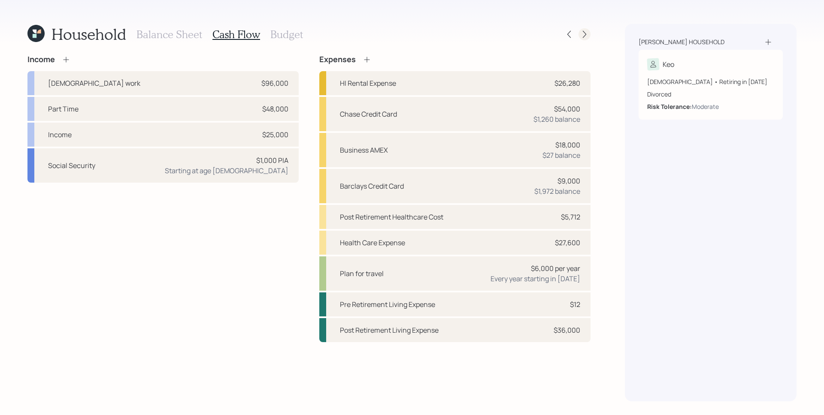
click at [586, 35] on icon at bounding box center [584, 34] width 9 height 9
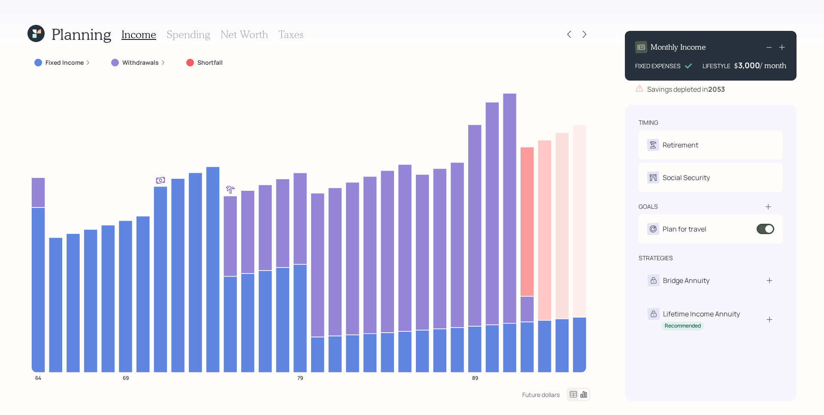
click at [145, 64] on label "Withdrawals" at bounding box center [140, 62] width 36 height 9
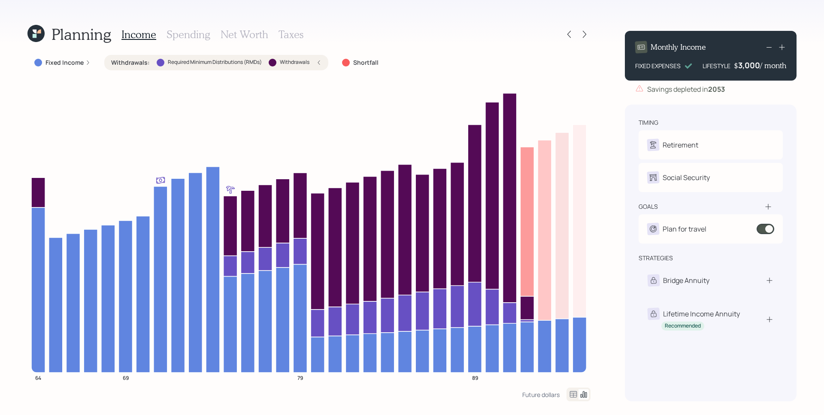
click at [80, 63] on label "Fixed Income" at bounding box center [64, 62] width 38 height 9
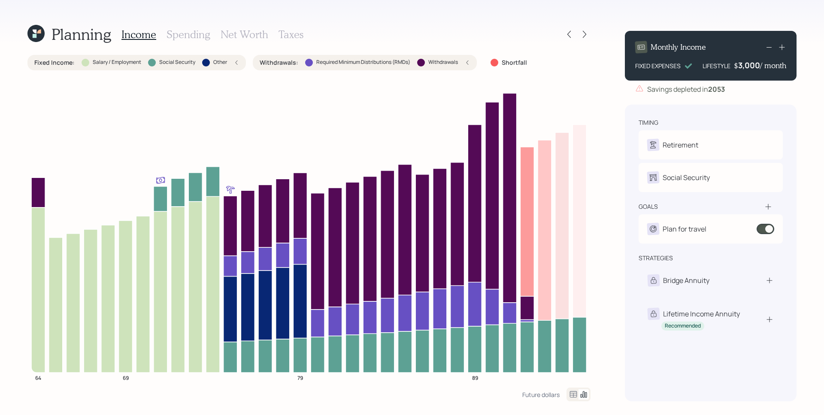
click at [82, 63] on div at bounding box center [86, 63] width 8 height 8
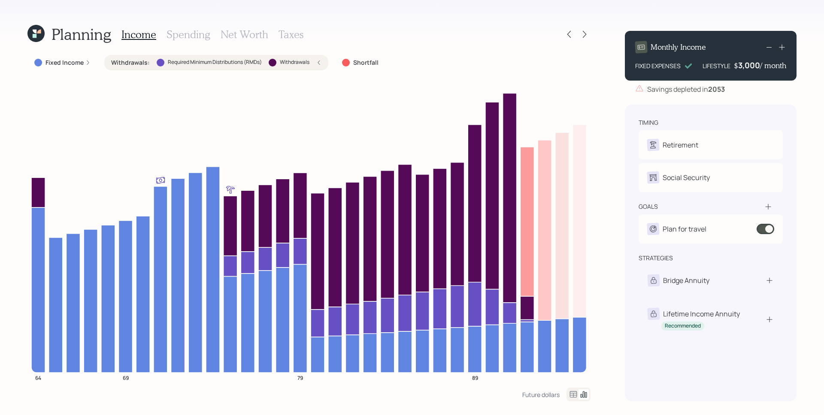
click at [175, 39] on h3 "Spending" at bounding box center [188, 34] width 44 height 12
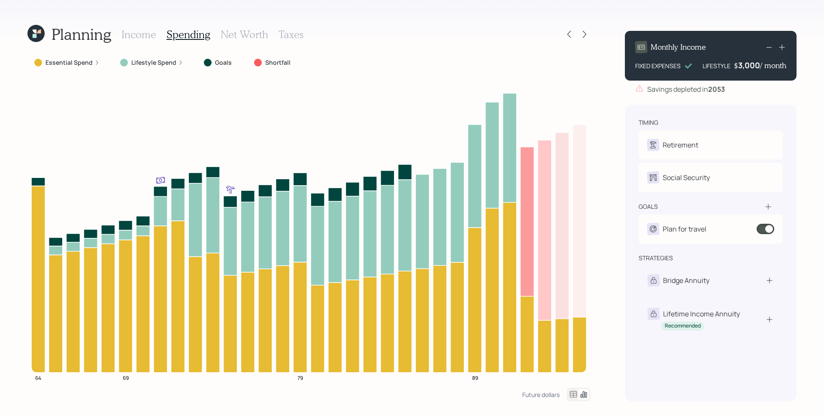
click at [80, 57] on div "Essential Spend" at bounding box center [66, 62] width 79 height 15
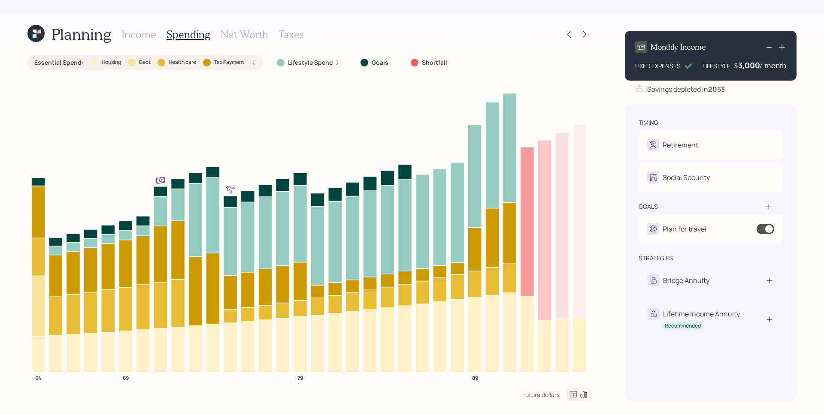
click at [143, 31] on h3 "Income" at bounding box center [138, 34] width 35 height 12
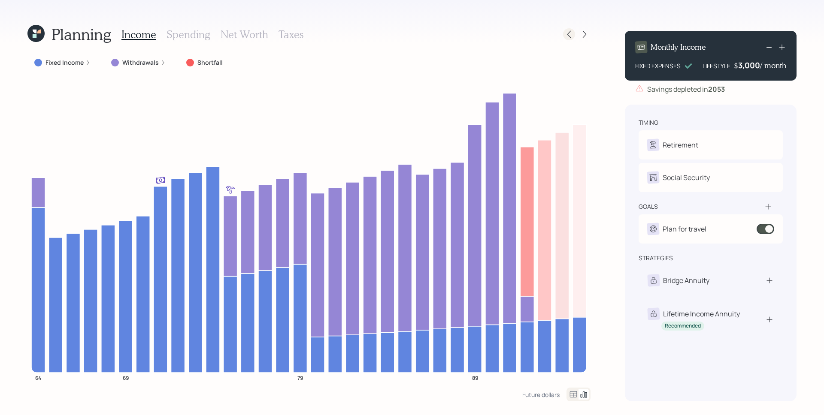
click at [573, 34] on icon at bounding box center [569, 34] width 9 height 9
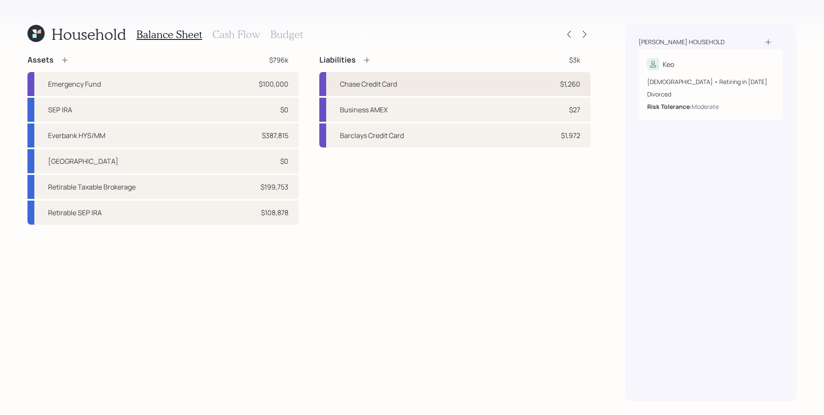
click at [558, 88] on div "$1,260" at bounding box center [567, 84] width 26 height 10
select select "credit_card"
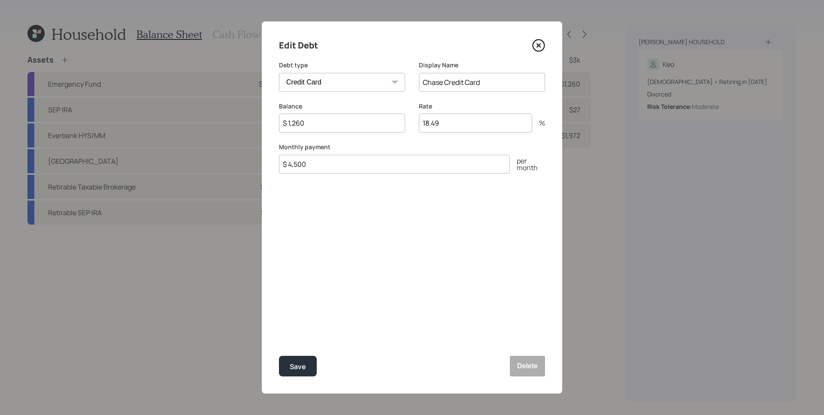
click at [541, 46] on icon at bounding box center [538, 45] width 13 height 13
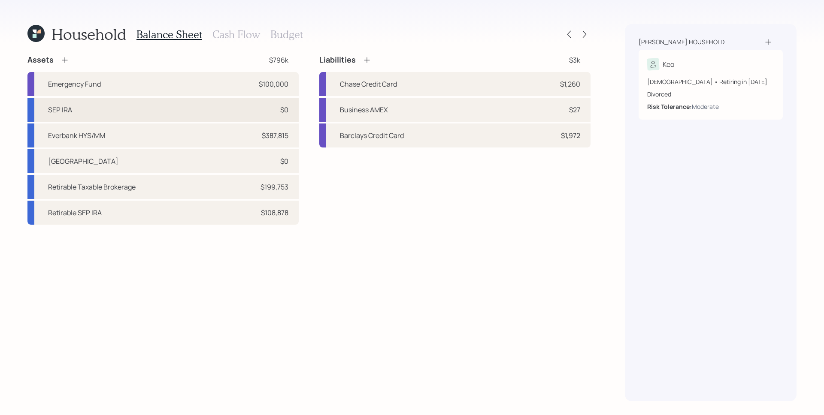
click at [257, 115] on div "SEP IRA $0" at bounding box center [162, 110] width 271 height 24
select select "balanced"
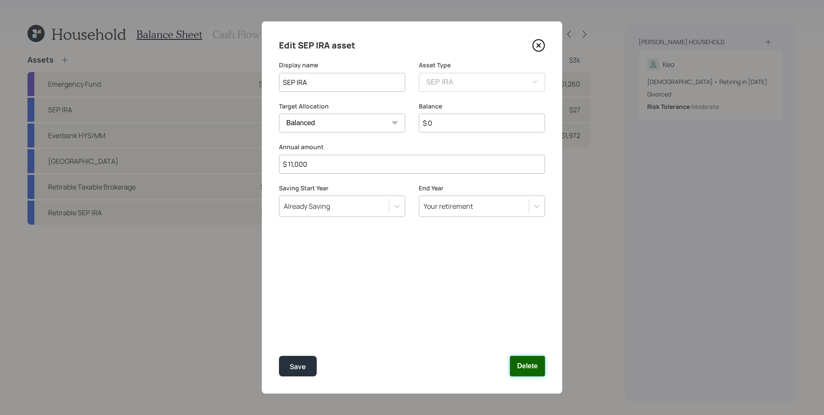
click at [539, 366] on button "Delete" at bounding box center [527, 366] width 35 height 21
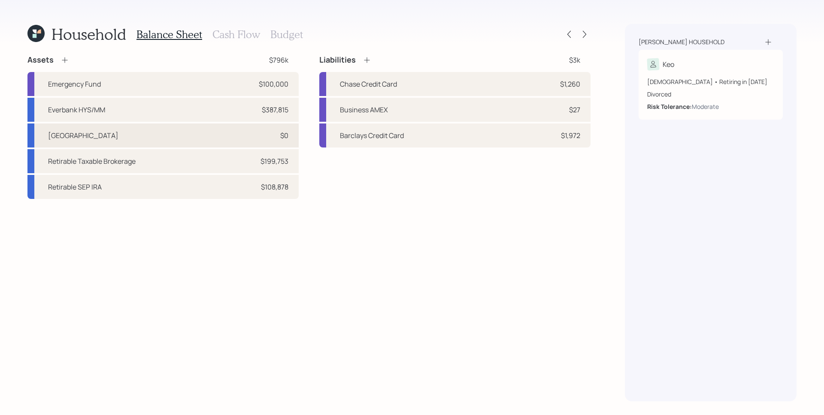
click at [210, 131] on div "University of AZ $0" at bounding box center [162, 136] width 271 height 24
select select "company_sponsored"
select select "balanced"
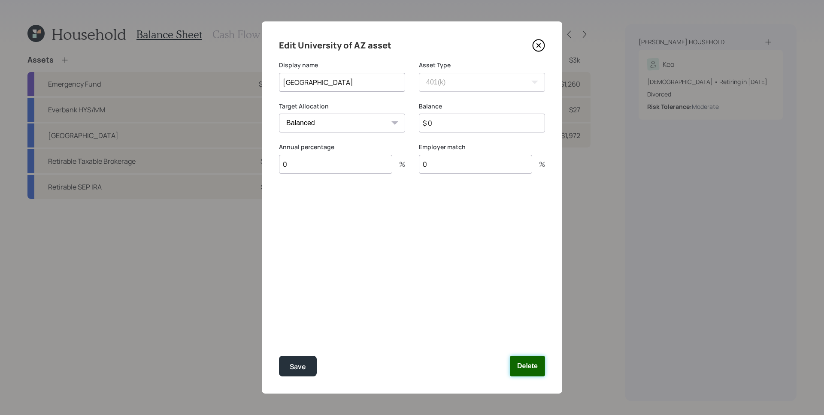
click at [535, 366] on button "Delete" at bounding box center [527, 366] width 35 height 21
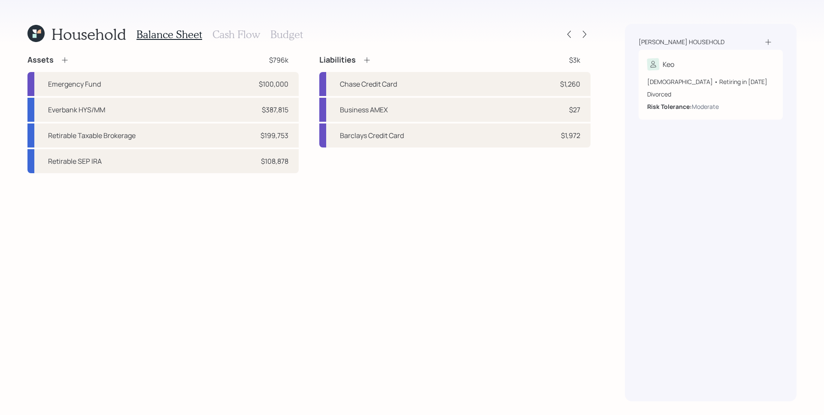
click at [352, 259] on div "Assets $796k Emergency Fund $100,000 Everbank HYS/MM $387,815 Retirable Taxable…" at bounding box center [308, 228] width 563 height 347
click at [32, 32] on icon at bounding box center [35, 33] width 17 height 17
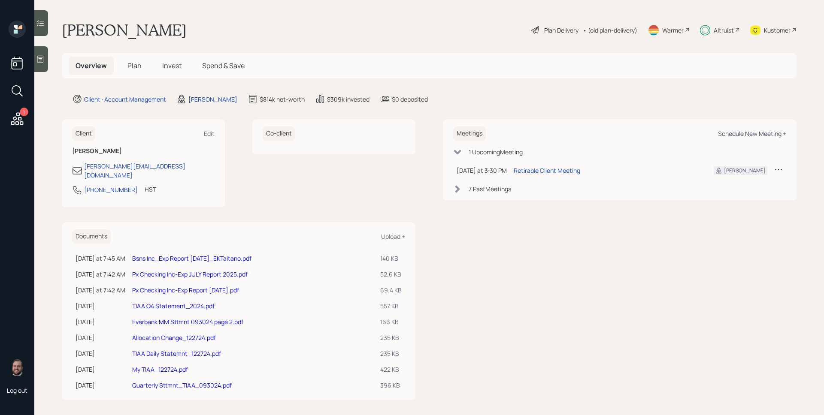
click at [740, 134] on div "Schedule New Meeting +" at bounding box center [752, 134] width 68 height 8
select select "d946c976-65aa-4529-ac9d-02c4f1114fc0"
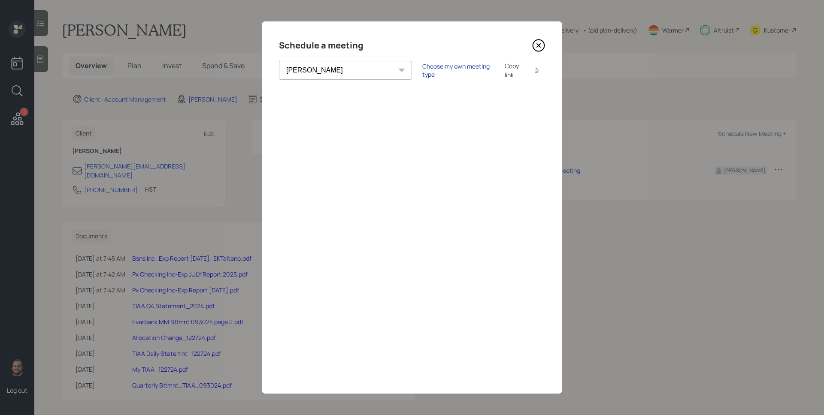
click at [422, 73] on div "Choose my own meeting type" at bounding box center [458, 70] width 72 height 16
click at [538, 46] on icon at bounding box center [538, 45] width 13 height 13
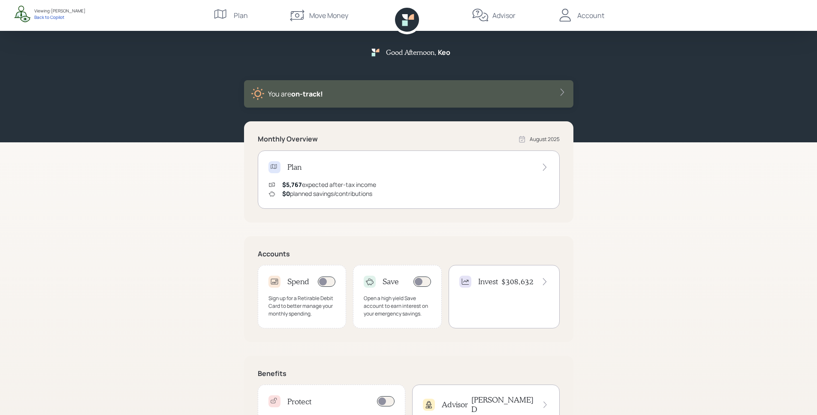
click at [511, 283] on h4 "$308,632" at bounding box center [518, 281] width 32 height 9
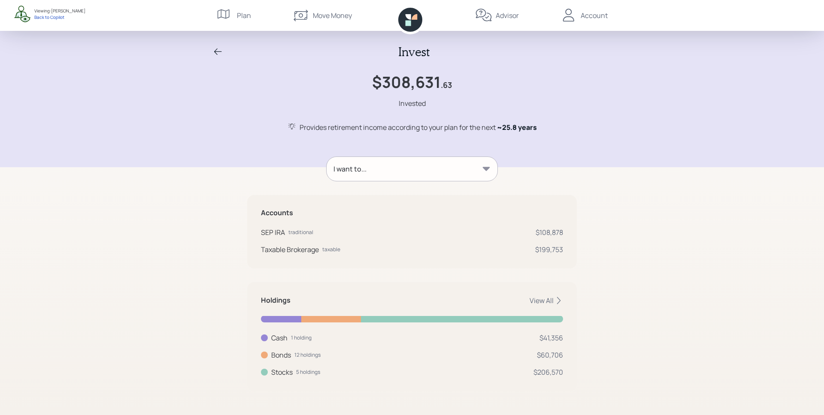
click at [416, 174] on div "I want to..." at bounding box center [412, 169] width 171 height 24
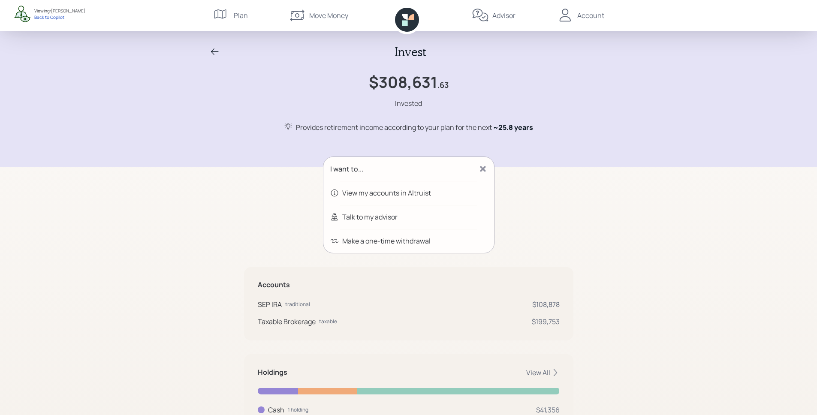
click at [493, 14] on div "Advisor" at bounding box center [504, 15] width 23 height 10
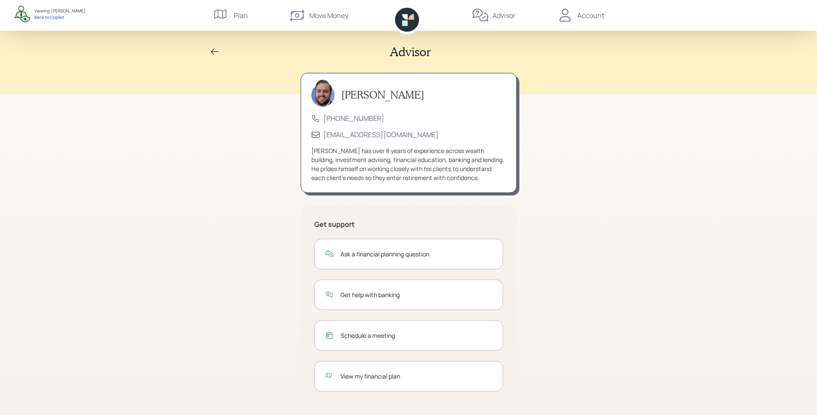
click at [402, 377] on div "View my financial plan" at bounding box center [417, 376] width 152 height 9
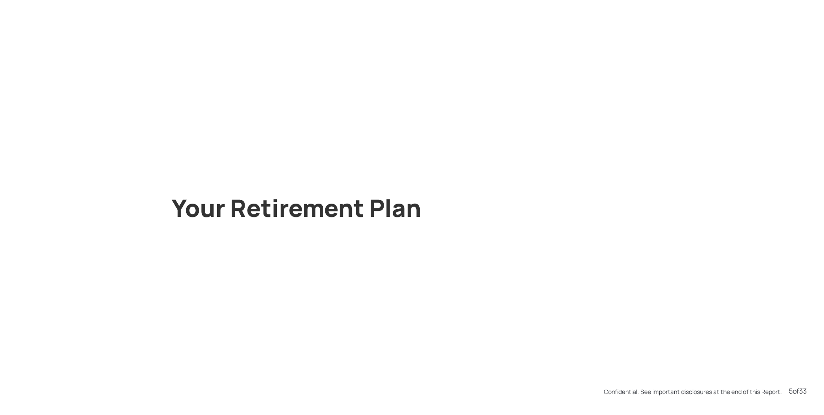
scroll to position [2077, 0]
